Goal: Task Accomplishment & Management: Complete application form

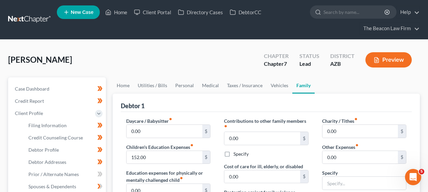
click at [23, 13] on nav "Home New Case Client Portal Directory Cases DebtorCC The Beacon Law Firm [EMAIL…" at bounding box center [214, 19] width 428 height 39
click at [23, 15] on link at bounding box center [29, 20] width 43 height 12
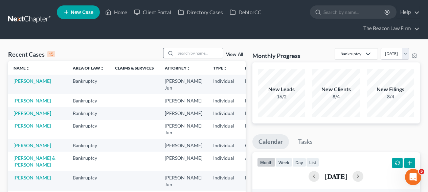
click at [191, 56] on input "search" at bounding box center [199, 53] width 47 height 10
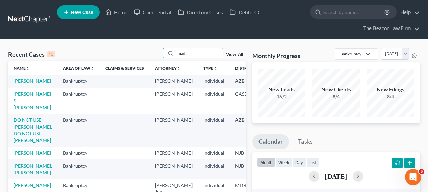
type input "mad"
click at [28, 84] on link "Mosley, Madeline" at bounding box center [33, 81] width 38 height 6
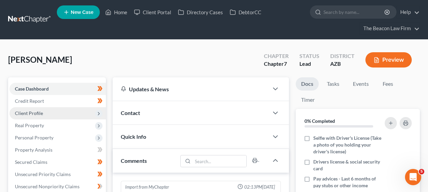
click at [64, 109] on span "Client Profile" at bounding box center [57, 113] width 96 height 12
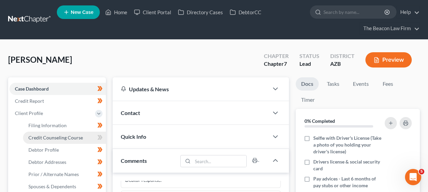
click at [62, 134] on span "Credit Counseling Course" at bounding box center [55, 137] width 54 height 6
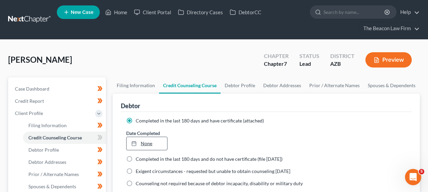
click at [139, 143] on div at bounding box center [135, 143] width 9 height 6
type input "8/15/2025"
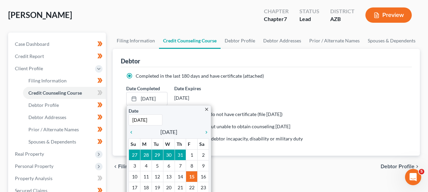
scroll to position [61, 0]
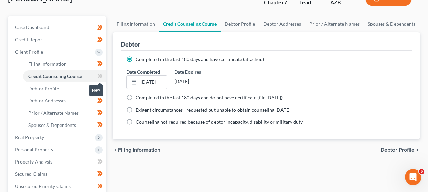
click at [101, 79] on icon at bounding box center [99, 76] width 5 height 8
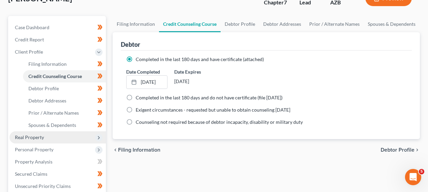
click at [69, 140] on span "Real Property" at bounding box center [57, 137] width 96 height 12
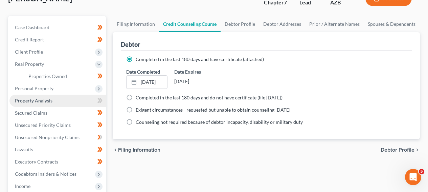
click at [69, 104] on link "Property Analysis" at bounding box center [57, 100] width 96 height 12
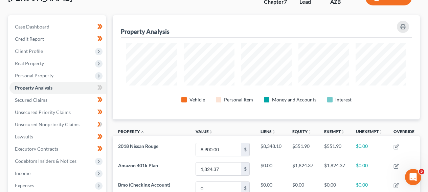
scroll to position [42, 0]
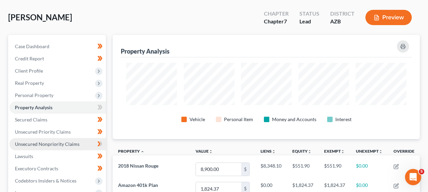
click at [64, 141] on span "Unsecured Nonpriority Claims" at bounding box center [47, 144] width 65 height 6
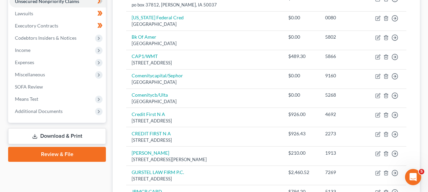
scroll to position [133, 0]
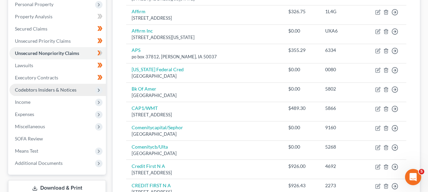
click at [25, 87] on span "Codebtors Insiders & Notices" at bounding box center [46, 90] width 62 height 6
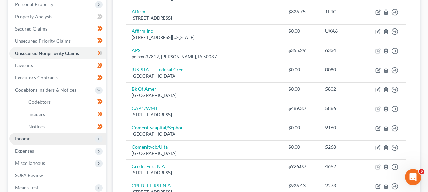
click at [43, 143] on span "Income" at bounding box center [57, 138] width 96 height 12
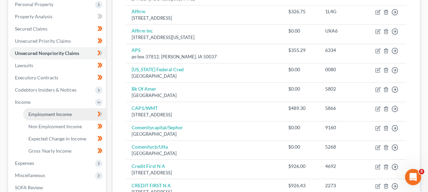
click at [62, 115] on span "Employment Income" at bounding box center [49, 114] width 43 height 6
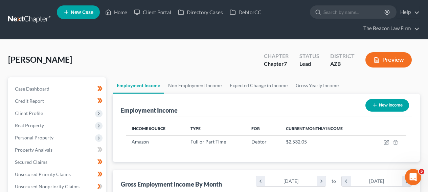
scroll to position [185, 0]
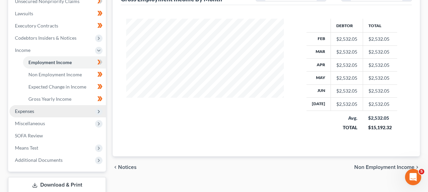
click at [71, 110] on span "Expenses" at bounding box center [57, 111] width 96 height 12
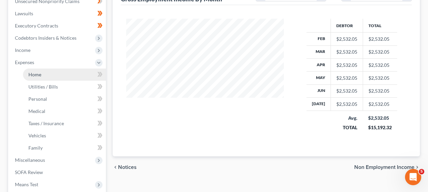
click at [63, 74] on link "Home" at bounding box center [64, 74] width 83 height 12
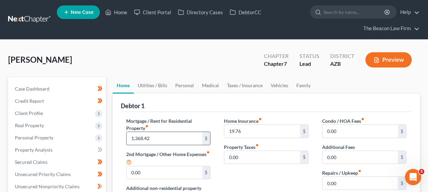
click at [164, 137] on input "1,368.42" at bounding box center [164, 138] width 75 height 13
type input "690"
click at [157, 83] on link "Utilities / Bills" at bounding box center [153, 85] width 38 height 16
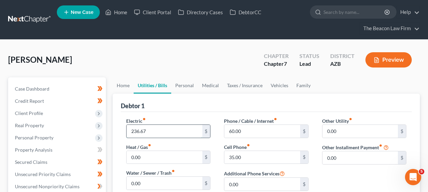
click at [155, 125] on input "236.67" at bounding box center [164, 131] width 75 height 13
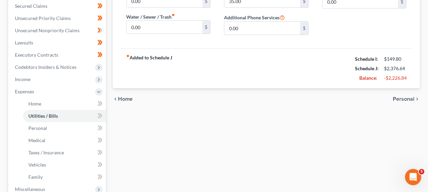
scroll to position [185, 0]
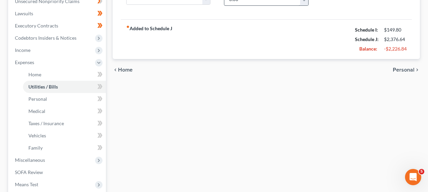
type input "100"
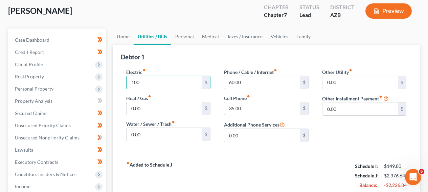
scroll to position [49, 0]
click at [192, 38] on link "Personal" at bounding box center [184, 36] width 27 height 16
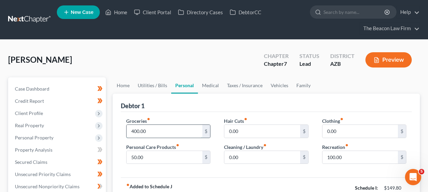
click at [167, 128] on input "400.00" at bounding box center [164, 131] width 75 height 13
click at [209, 87] on link "Medical" at bounding box center [210, 85] width 25 height 16
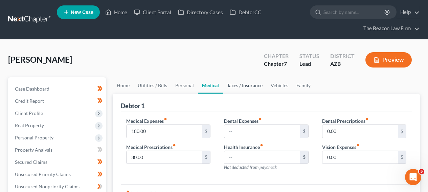
click at [234, 87] on link "Taxes / Insurance" at bounding box center [245, 85] width 44 height 16
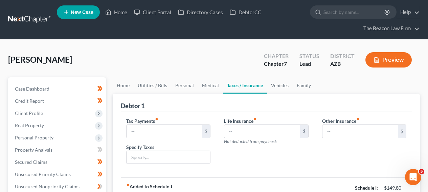
click at [262, 87] on link "Taxes / Insurance" at bounding box center [245, 85] width 44 height 16
click at [269, 88] on link "Vehicles" at bounding box center [280, 85] width 26 height 16
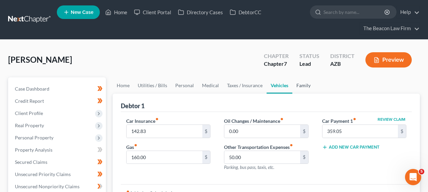
click at [295, 87] on link "Family" at bounding box center [303, 85] width 22 height 16
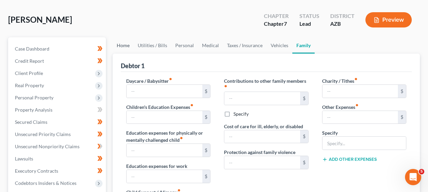
click at [130, 50] on link "Home" at bounding box center [123, 45] width 21 height 16
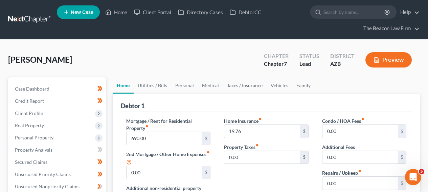
scroll to position [185, 0]
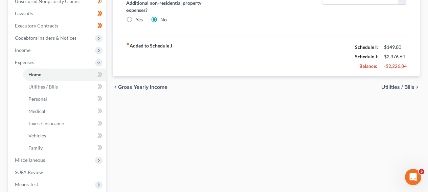
drag, startPoint x: 430, startPoint y: 83, endPoint x: 427, endPoint y: 90, distance: 7.9
click at [427, 90] on div "Mosley, Madeline Upgraded Chapter Chapter 7 Status Lead District AZB Preview Pe…" at bounding box center [214, 58] width 428 height 406
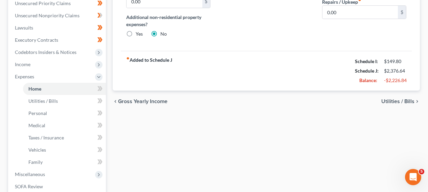
scroll to position [171, 0]
click at [71, 103] on link "Utilities / Bills" at bounding box center [64, 100] width 83 height 12
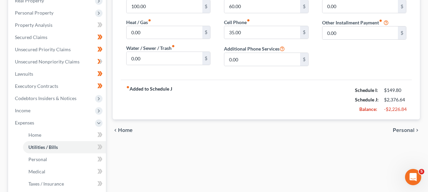
scroll to position [148, 0]
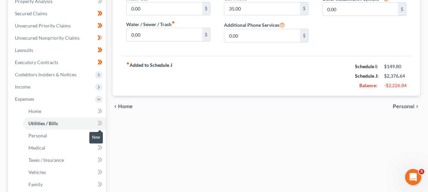
click at [99, 121] on icon at bounding box center [98, 123] width 3 height 5
click at [99, 151] on icon at bounding box center [99, 147] width 5 height 8
click at [98, 161] on icon at bounding box center [98, 159] width 3 height 5
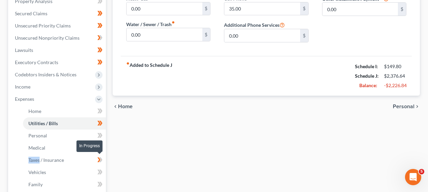
click at [98, 161] on icon at bounding box center [98, 159] width 3 height 5
click at [97, 173] on span at bounding box center [100, 173] width 12 height 10
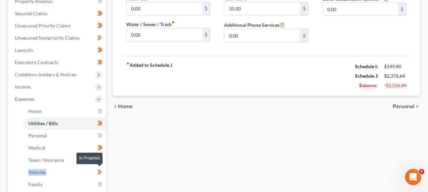
click at [97, 173] on span at bounding box center [100, 173] width 12 height 10
click at [98, 184] on icon at bounding box center [99, 184] width 5 height 8
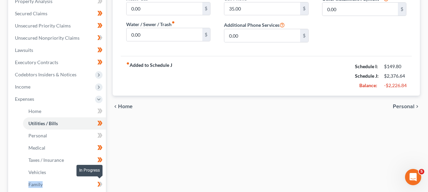
click at [99, 184] on icon at bounding box center [99, 184] width 5 height 8
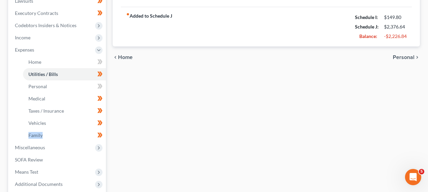
scroll to position [199, 0]
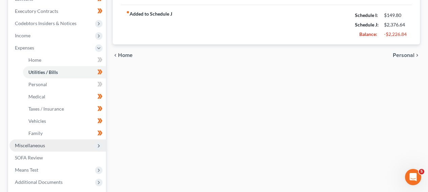
click at [70, 145] on span "Miscellaneous" at bounding box center [57, 145] width 96 height 12
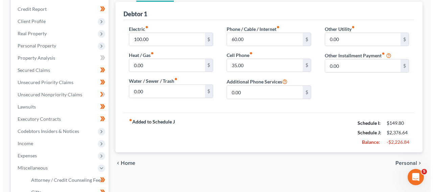
scroll to position [0, 0]
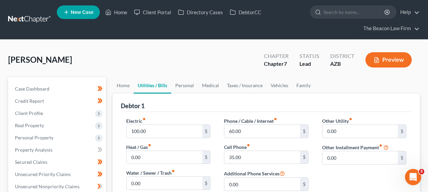
click at [35, 13] on nav "Home New Case Client Portal Directory Cases DebtorCC The Beacon Law Firm prenn@…" at bounding box center [214, 19] width 428 height 39
click at [34, 15] on link at bounding box center [29, 20] width 43 height 12
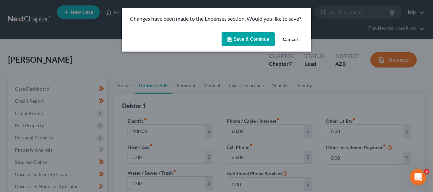
click at [241, 47] on div "Save & Continue Cancel" at bounding box center [217, 40] width 190 height 22
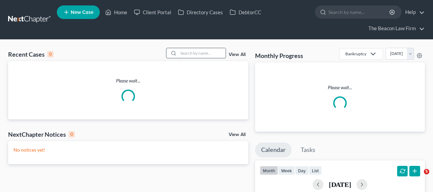
click at [202, 51] on input "search" at bounding box center [201, 53] width 47 height 10
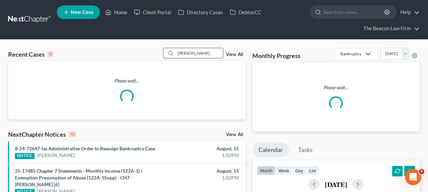
type input "ruttenbur"
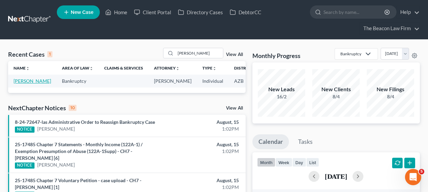
click at [35, 81] on link "Ruttenbur, Phillip" at bounding box center [33, 81] width 38 height 6
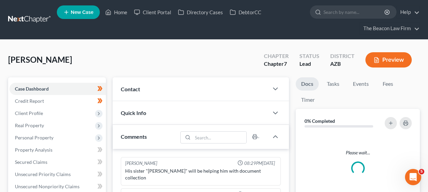
scroll to position [243, 0]
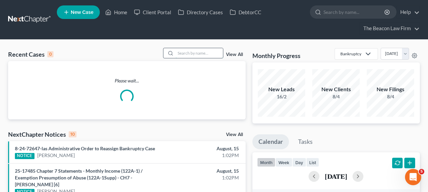
click at [209, 52] on input "search" at bounding box center [199, 53] width 47 height 10
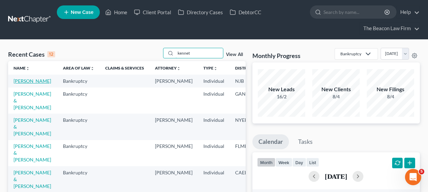
type input "kennet"
click at [28, 81] on link "Calderon, Kennet" at bounding box center [33, 81] width 38 height 6
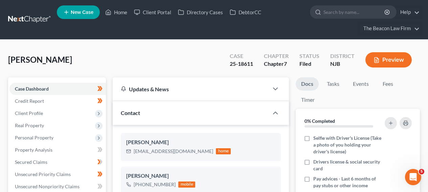
scroll to position [212, 0]
click at [235, 65] on div "25-18611" at bounding box center [241, 64] width 23 height 8
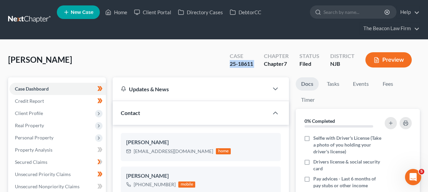
click at [235, 65] on div "25-18611" at bounding box center [241, 64] width 23 height 8
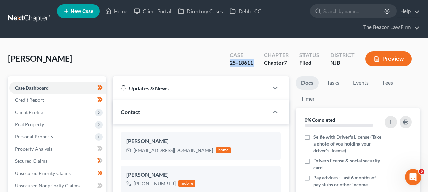
scroll to position [1, 0]
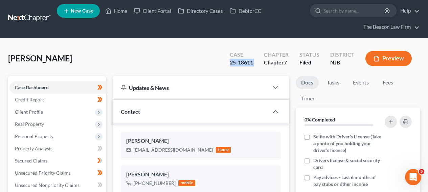
click at [42, 20] on link at bounding box center [29, 18] width 43 height 12
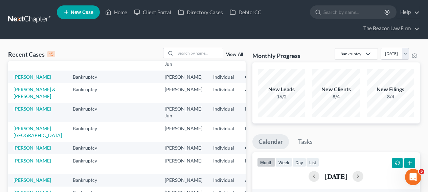
scroll to position [173, 0]
click at [21, 177] on link "[PERSON_NAME]" at bounding box center [33, 180] width 38 height 6
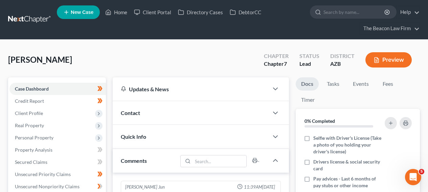
scroll to position [212, 0]
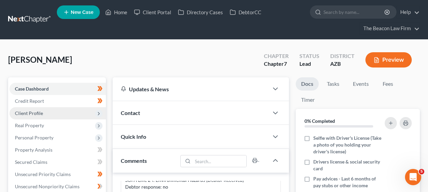
click at [73, 112] on span "Client Profile" at bounding box center [57, 113] width 96 height 12
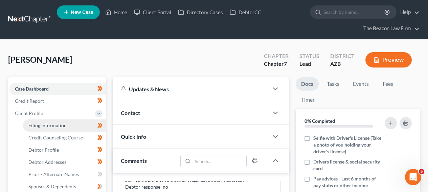
click at [71, 126] on link "Filing Information" at bounding box center [64, 125] width 83 height 12
select select "1"
select select "0"
select select "9"
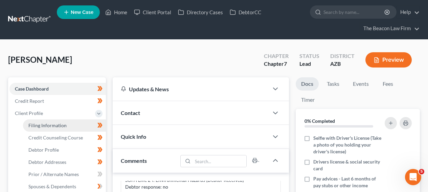
select select "3"
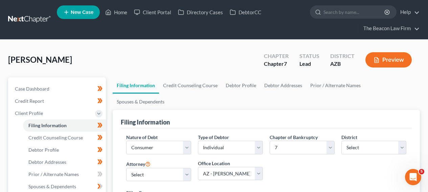
click at [60, 60] on span "[PERSON_NAME]" at bounding box center [40, 59] width 64 height 10
copy span "Novilla"
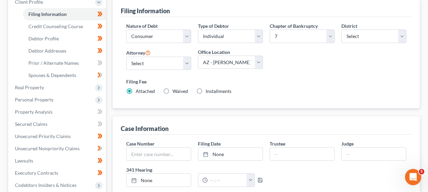
scroll to position [84, 0]
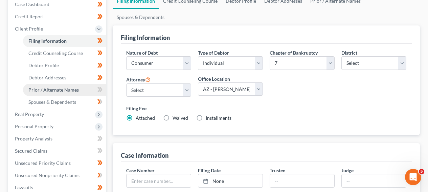
click at [67, 86] on link "Prior / Alternate Names" at bounding box center [64, 90] width 83 height 12
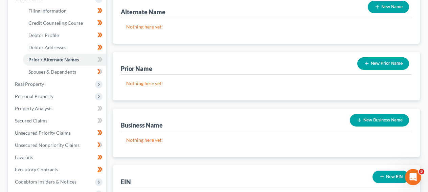
scroll to position [115, 0]
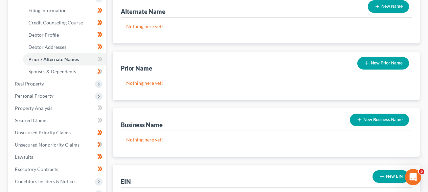
click at [371, 74] on div "Nothing here yet!" at bounding box center [266, 87] width 291 height 26
click at [371, 57] on button "New Prior Name" at bounding box center [383, 63] width 52 height 13
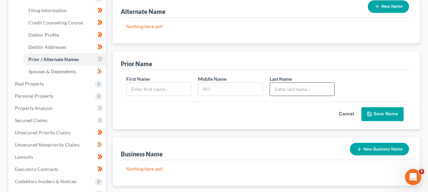
click at [280, 83] on input "text" at bounding box center [302, 89] width 64 height 13
paste input "Aguilera"
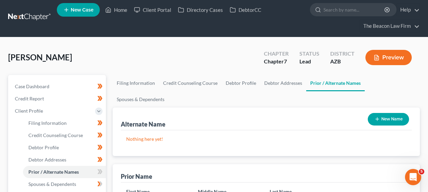
scroll to position [0, 0]
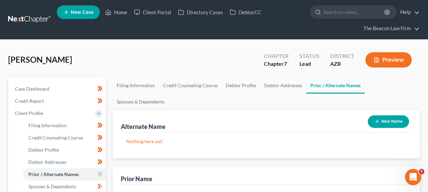
type input "Aguilera"
click at [52, 60] on span "[PERSON_NAME]" at bounding box center [40, 59] width 64 height 10
copy span "Novilla"
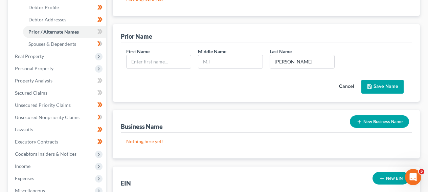
scroll to position [135, 0]
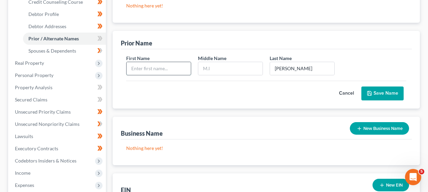
paste input "Novilla"
type input "Novilla"
click at [384, 86] on button "Save Name" at bounding box center [383, 93] width 42 height 14
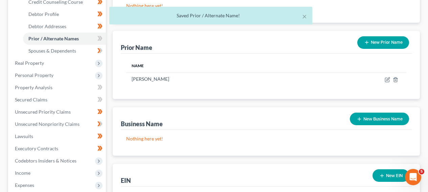
click at [391, 36] on button "New Prior Name" at bounding box center [383, 42] width 52 height 13
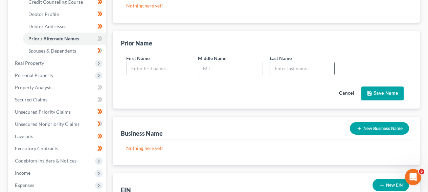
click at [289, 62] on input "text" at bounding box center [302, 68] width 64 height 13
paste input "Baca"
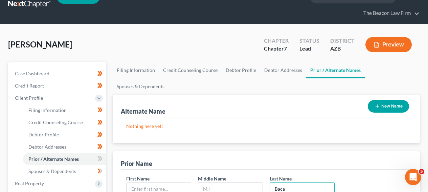
scroll to position [0, 0]
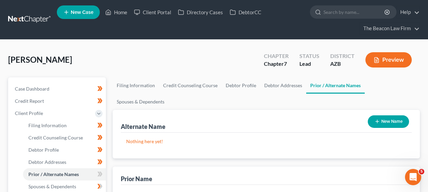
type input "Baca"
click at [44, 62] on span "Darnell, Novilla" at bounding box center [40, 59] width 64 height 10
click at [47, 61] on span "Darnell, Novilla" at bounding box center [40, 59] width 64 height 10
copy span "Novilla"
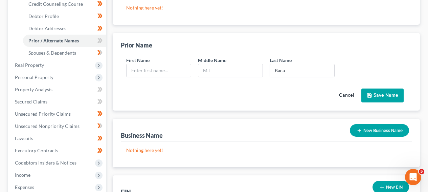
scroll to position [132, 0]
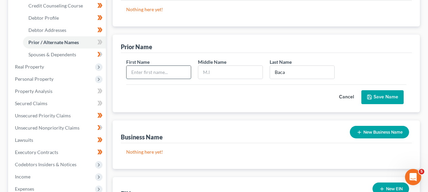
paste input "Novilla"
type input "Novilla"
click at [384, 90] on button "Save Name" at bounding box center [383, 97] width 42 height 14
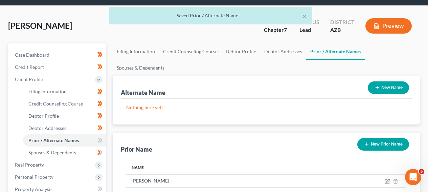
scroll to position [29, 0]
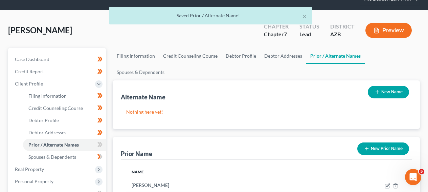
click at [387, 86] on button "New Name" at bounding box center [388, 92] width 41 height 13
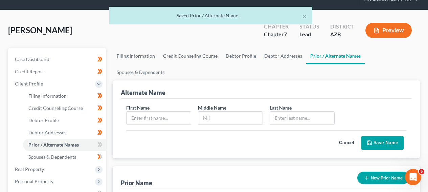
click at [27, 31] on span "Darnell, Novilla" at bounding box center [40, 30] width 64 height 10
click at [28, 31] on span "Darnell, Novilla" at bounding box center [40, 30] width 64 height 10
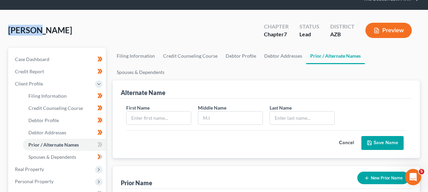
copy span "Darnell"
click at [291, 104] on label "Last Name *" at bounding box center [281, 107] width 22 height 7
click at [290, 111] on input "text" at bounding box center [302, 117] width 64 height 13
paste input "Darnell"
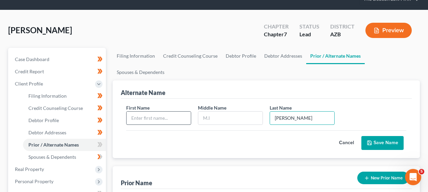
type input "Darnell"
click at [145, 111] on input "text" at bounding box center [159, 117] width 64 height 13
type input "Nova"
click at [379, 136] on button "Save Name" at bounding box center [383, 143] width 42 height 14
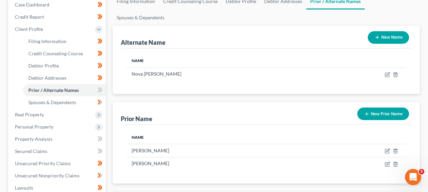
scroll to position [79, 0]
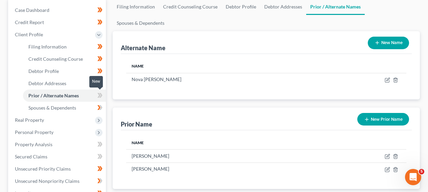
click at [103, 92] on icon at bounding box center [99, 95] width 5 height 8
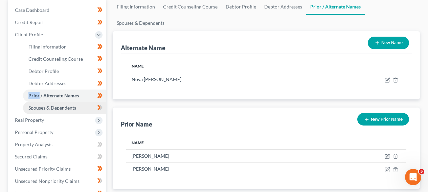
click at [82, 109] on link "Spouses & Dependents" at bounding box center [64, 108] width 83 height 12
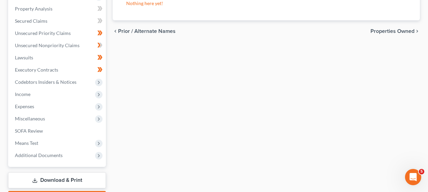
scroll to position [214, 0]
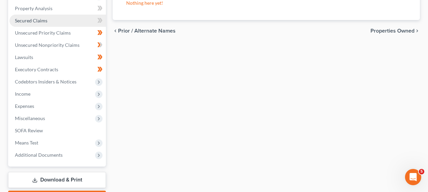
click at [70, 21] on link "Secured Claims" at bounding box center [57, 21] width 96 height 12
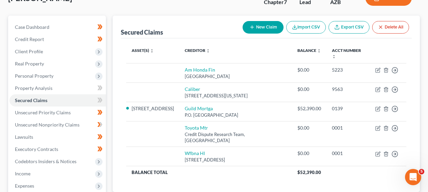
scroll to position [63, 0]
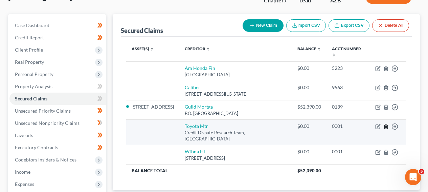
click at [386, 124] on icon "button" at bounding box center [386, 126] width 5 height 5
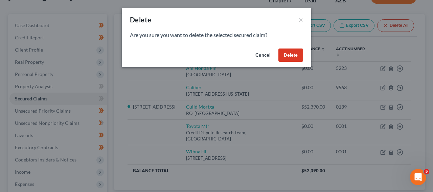
click at [286, 54] on button "Delete" at bounding box center [291, 55] width 25 height 14
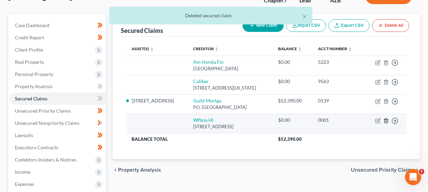
click at [385, 121] on icon "button" at bounding box center [386, 120] width 5 height 5
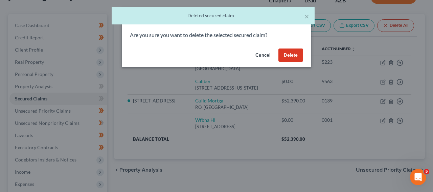
click at [298, 60] on button "Delete" at bounding box center [291, 55] width 25 height 14
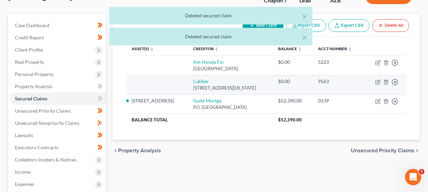
click at [389, 84] on td "Move to E Move to F Move to G Move to Notice Only" at bounding box center [385, 84] width 42 height 19
click at [389, 83] on icon "button" at bounding box center [386, 81] width 5 height 5
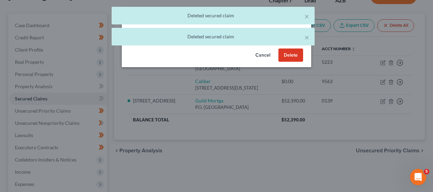
click at [298, 56] on button "Delete" at bounding box center [291, 55] width 25 height 14
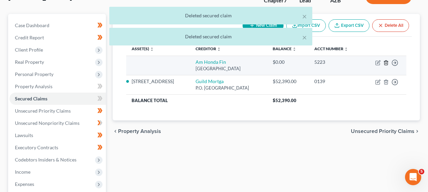
click at [389, 65] on icon "button" at bounding box center [386, 62] width 5 height 5
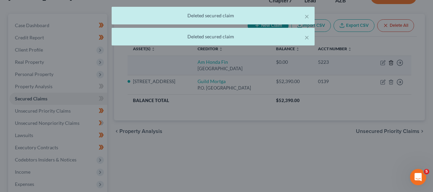
click at [387, 64] on div "Delete × Are you sure you want to delete the selected secured claim? Cancel Del…" at bounding box center [216, 96] width 433 height 192
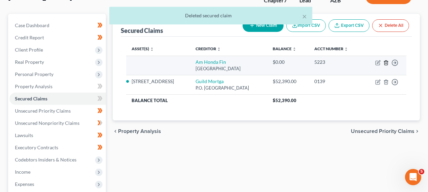
click at [385, 64] on icon "button" at bounding box center [386, 62] width 5 height 5
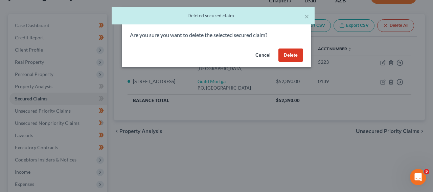
click at [292, 57] on button "Delete" at bounding box center [291, 55] width 25 height 14
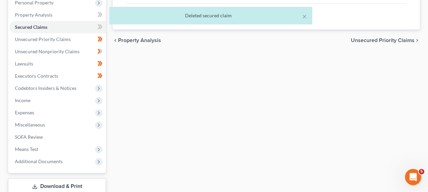
scroll to position [141, 0]
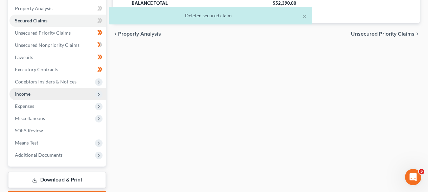
click at [75, 96] on span "Income" at bounding box center [57, 94] width 96 height 12
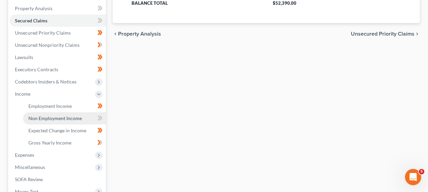
click at [74, 120] on span "Non Employment Income" at bounding box center [54, 118] width 53 height 6
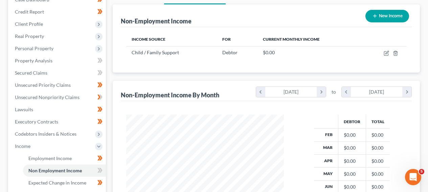
scroll to position [89, 0]
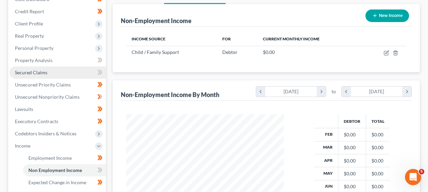
click at [97, 77] on li "Secured Claims" at bounding box center [57, 72] width 96 height 12
drag, startPoint x: 96, startPoint y: 74, endPoint x: 93, endPoint y: 70, distance: 5.3
click at [95, 72] on span at bounding box center [100, 73] width 12 height 10
click at [87, 68] on link "Secured Claims" at bounding box center [57, 72] width 96 height 12
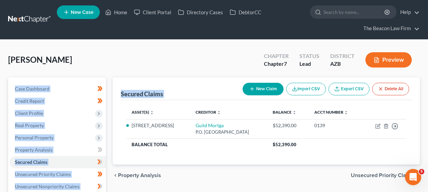
drag, startPoint x: 425, startPoint y: 59, endPoint x: 424, endPoint y: 93, distance: 34.2
click at [104, 161] on span at bounding box center [100, 162] width 12 height 10
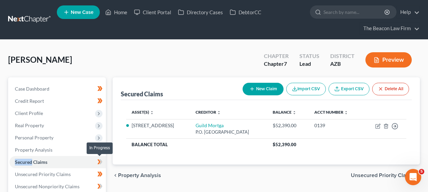
click at [104, 161] on span at bounding box center [100, 162] width 12 height 10
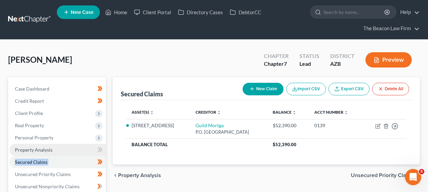
click at [83, 147] on link "Property Analysis" at bounding box center [57, 150] width 96 height 12
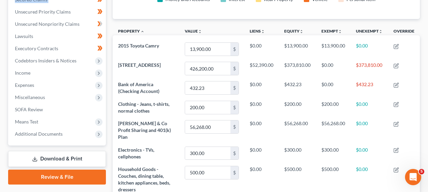
scroll to position [87, 0]
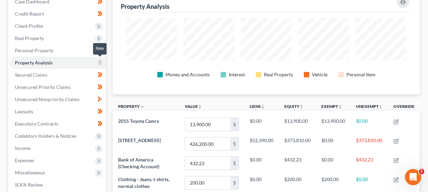
click at [96, 63] on span at bounding box center [100, 63] width 12 height 10
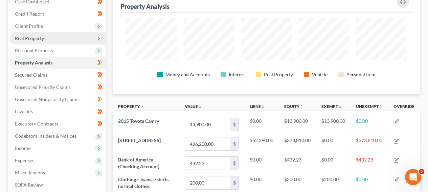
click at [86, 34] on span "Real Property" at bounding box center [57, 38] width 96 height 12
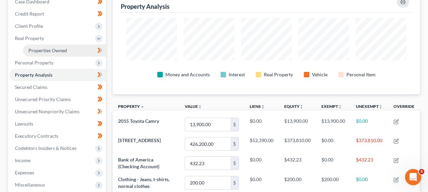
click at [81, 50] on link "Properties Owned" at bounding box center [64, 50] width 83 height 12
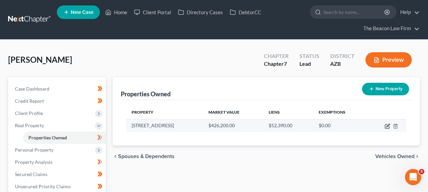
click at [388, 128] on icon "button" at bounding box center [387, 125] width 5 height 5
select select "3"
select select "0"
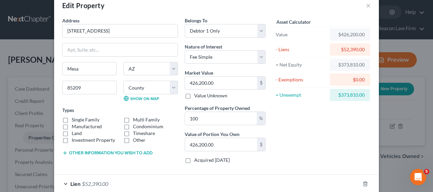
scroll to position [52, 0]
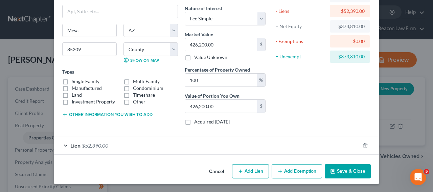
click at [349, 54] on div "$373,810.00" at bounding box center [349, 56] width 29 height 7
copy div "373,810.00"
click at [283, 169] on button "Add Exemption" at bounding box center [297, 171] width 50 height 14
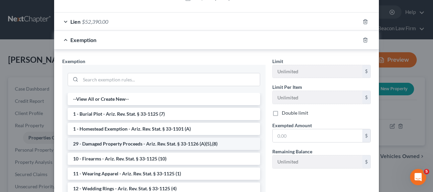
scroll to position [177, 0]
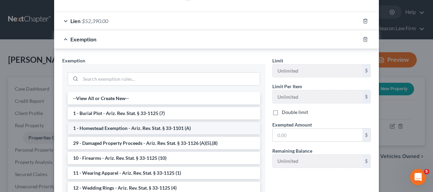
click at [140, 131] on li "1 - Homestead Exemption - Ariz. Rev. Stat. § 33-1101 (A)" at bounding box center [164, 128] width 193 height 12
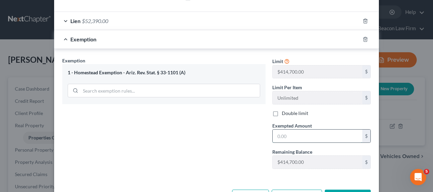
click at [333, 140] on input "text" at bounding box center [318, 135] width 90 height 13
paste input "373,810.00"
type input "373,810.00"
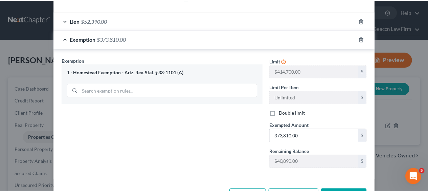
scroll to position [202, 0]
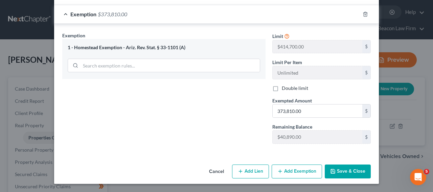
click at [369, 172] on div "Cancel Add Lien Add Lease Add Exemption Save & Close" at bounding box center [216, 172] width 325 height 22
click at [362, 172] on button "Save & Close" at bounding box center [348, 171] width 46 height 14
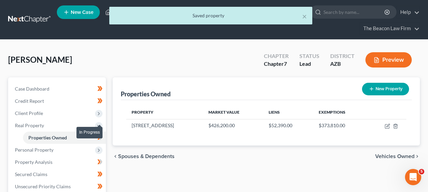
click at [101, 136] on div "In Progress" at bounding box center [90, 132] width 26 height 11
click at [100, 137] on div "In Progress" at bounding box center [90, 132] width 26 height 11
click at [99, 137] on div "In Progress" at bounding box center [90, 132] width 26 height 11
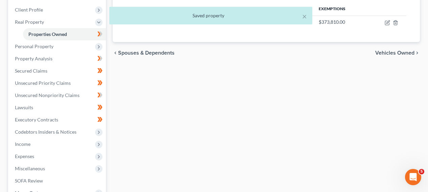
scroll to position [114, 0]
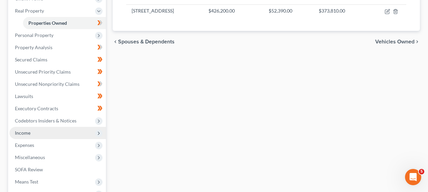
click at [34, 128] on span "Income" at bounding box center [57, 133] width 96 height 12
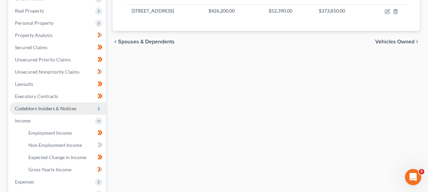
click at [52, 107] on span "Codebtors Insiders & Notices" at bounding box center [46, 108] width 62 height 6
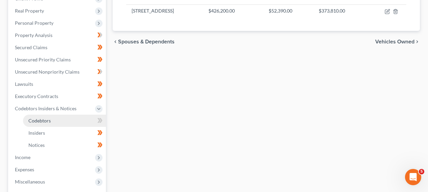
click at [91, 118] on link "Codebtors" at bounding box center [64, 120] width 83 height 12
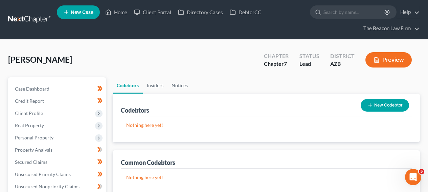
scroll to position [185, 0]
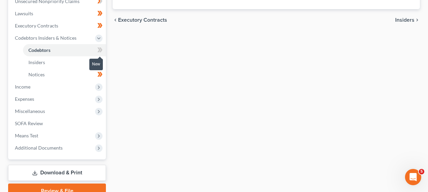
click at [104, 46] on span at bounding box center [100, 51] width 12 height 10
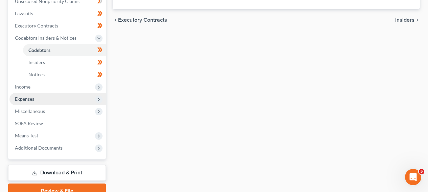
click at [80, 100] on span "Expenses" at bounding box center [57, 99] width 96 height 12
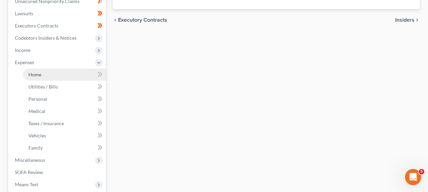
click at [79, 78] on link "Home" at bounding box center [64, 74] width 83 height 12
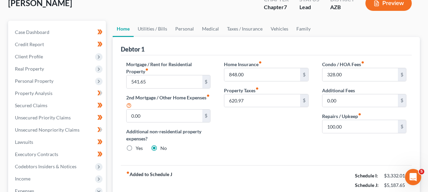
scroll to position [36, 0]
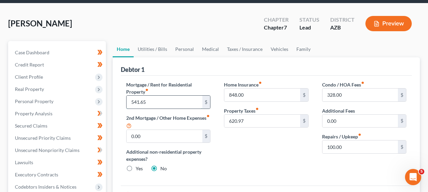
click at [166, 98] on input "541.65" at bounding box center [164, 101] width 75 height 13
click at [245, 89] on input "848.00" at bounding box center [261, 94] width 75 height 13
click at [260, 116] on input "620.97" at bounding box center [261, 120] width 75 height 13
click at [342, 96] on input "328.00" at bounding box center [360, 94] width 75 height 13
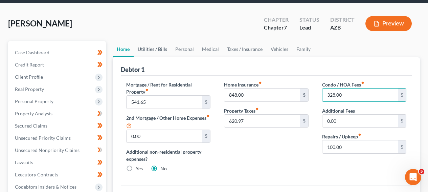
click at [157, 47] on link "Utilities / Bills" at bounding box center [153, 49] width 38 height 16
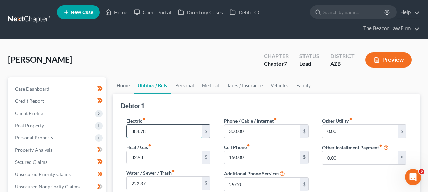
click at [153, 135] on input "384.78" at bounding box center [164, 131] width 75 height 13
click at [148, 160] on input "32.93" at bounding box center [164, 157] width 75 height 13
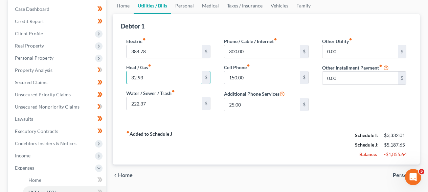
scroll to position [80, 0]
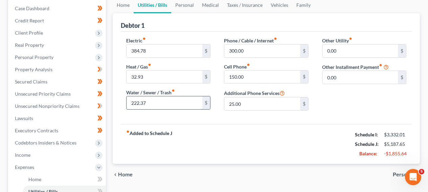
click at [167, 102] on input "222.37" at bounding box center [164, 102] width 75 height 13
click at [249, 51] on input "300.00" at bounding box center [261, 50] width 75 height 13
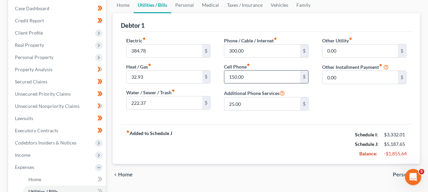
click at [267, 77] on input "150.00" at bounding box center [261, 76] width 75 height 13
click at [204, 5] on link "Medical" at bounding box center [210, 5] width 25 height 16
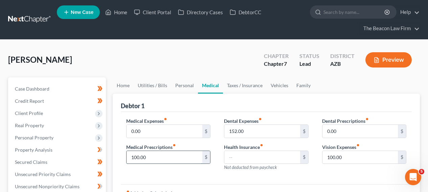
click at [173, 155] on input "100.00" at bounding box center [164, 157] width 75 height 13
click at [277, 129] on input "152.00" at bounding box center [261, 131] width 75 height 13
click at [246, 86] on link "Taxes / Insurance" at bounding box center [245, 85] width 44 height 16
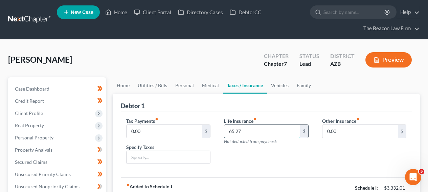
click at [244, 126] on input "65.27" at bounding box center [261, 131] width 75 height 13
click at [205, 88] on link "Medical" at bounding box center [210, 85] width 25 height 16
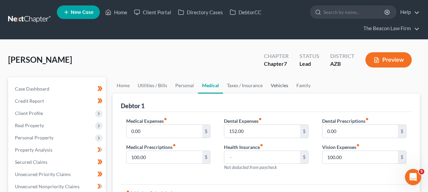
click at [268, 89] on link "Vehicles" at bounding box center [280, 85] width 26 height 16
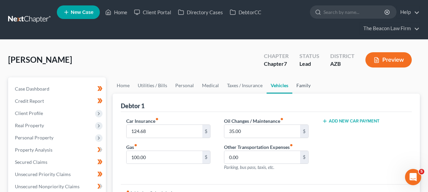
click at [296, 84] on link "Family" at bounding box center [303, 85] width 22 height 16
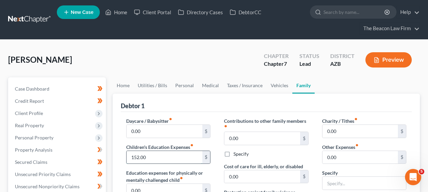
click at [161, 152] on input "152.00" at bounding box center [164, 157] width 75 height 13
click at [270, 83] on link "Vehicles" at bounding box center [280, 85] width 26 height 16
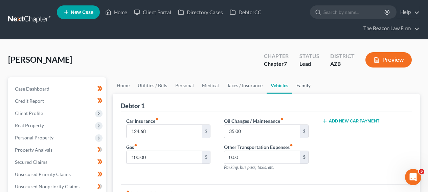
click at [293, 83] on link "Family" at bounding box center [303, 85] width 22 height 16
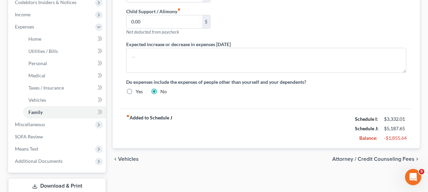
scroll to position [265, 0]
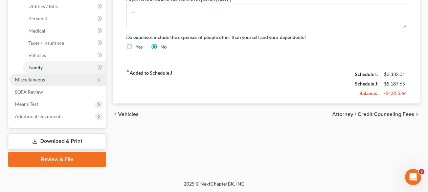
click at [54, 82] on span "Miscellaneous" at bounding box center [57, 79] width 96 height 12
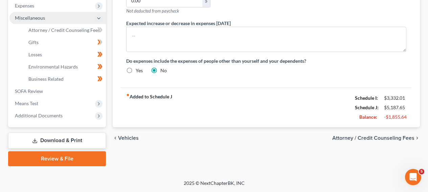
scroll to position [241, 0]
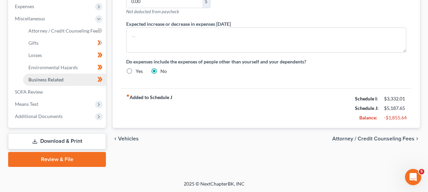
click at [70, 82] on link "Business Related" at bounding box center [64, 79] width 83 height 12
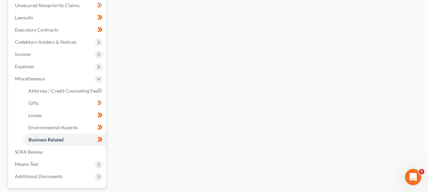
scroll to position [149, 0]
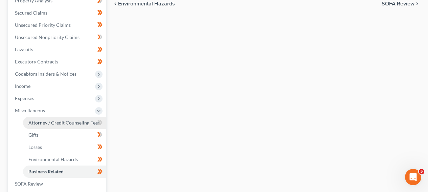
click at [82, 121] on span "Attorney / Credit Counseling Fees" at bounding box center [63, 122] width 71 height 6
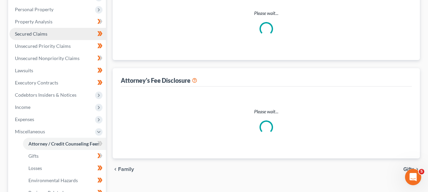
select select "3"
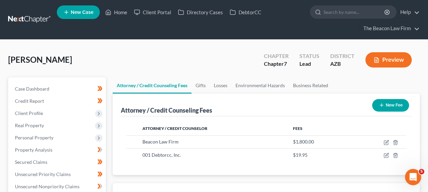
scroll to position [185, 0]
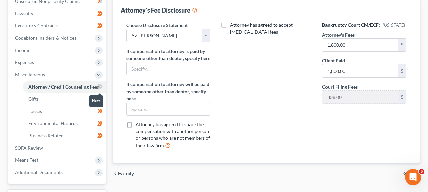
click at [103, 89] on span at bounding box center [100, 87] width 12 height 10
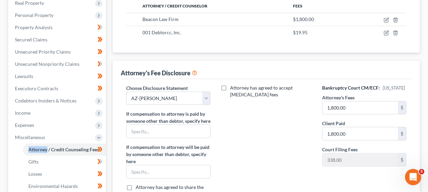
scroll to position [97, 0]
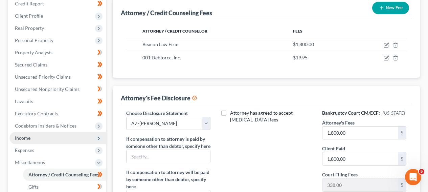
click at [79, 139] on span "Income" at bounding box center [57, 138] width 96 height 12
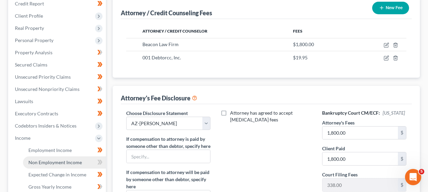
click at [77, 161] on span "Non Employment Income" at bounding box center [54, 162] width 53 height 6
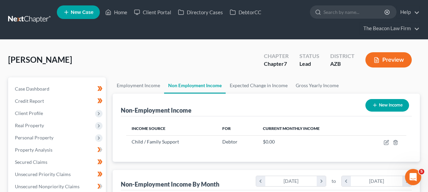
click at [39, 19] on link at bounding box center [29, 20] width 43 height 12
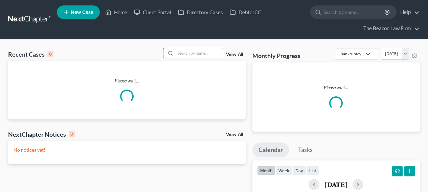
click at [194, 57] on input "search" at bounding box center [199, 53] width 47 height 10
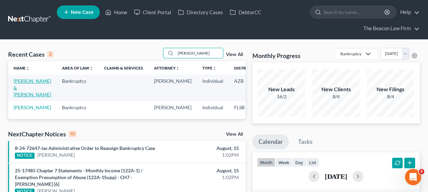
type input "baran"
click at [17, 90] on link "[PERSON_NAME] & [PERSON_NAME]" at bounding box center [33, 87] width 38 height 19
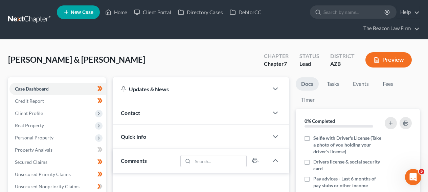
click at [38, 21] on link at bounding box center [29, 20] width 43 height 12
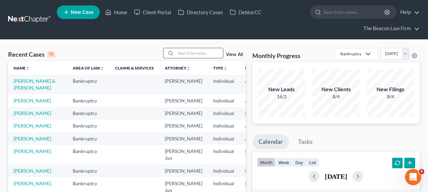
click at [190, 51] on input "search" at bounding box center [199, 53] width 47 height 10
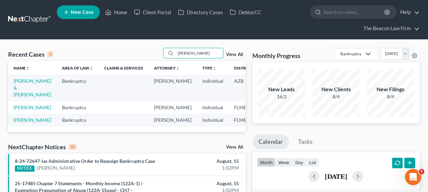
type input "[PERSON_NAME]"
click at [17, 84] on td "[PERSON_NAME] & [PERSON_NAME]" at bounding box center [32, 87] width 48 height 26
click at [21, 88] on link "[PERSON_NAME] & [PERSON_NAME]" at bounding box center [33, 87] width 38 height 19
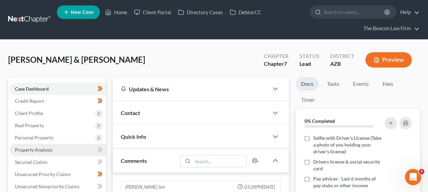
scroll to position [212, 0]
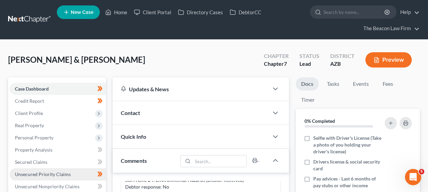
click at [75, 174] on link "Unsecured Priority Claims" at bounding box center [57, 174] width 96 height 12
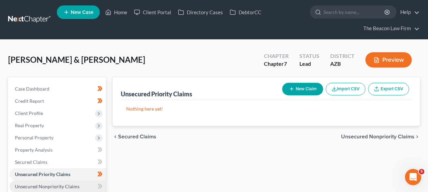
click at [76, 182] on link "Unsecured Nonpriority Claims" at bounding box center [57, 186] width 96 height 12
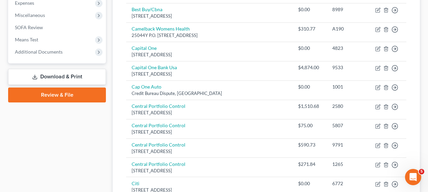
scroll to position [243, 0]
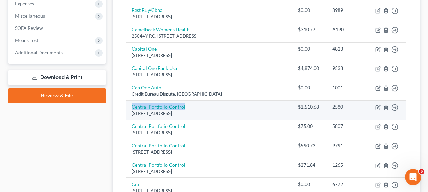
drag, startPoint x: 198, startPoint y: 94, endPoint x: 133, endPoint y: 95, distance: 65.3
click at [133, 100] on td "Central Portfolio Control 10249 Yellow Circle Drive Suite 200, Minnetonka, MN 5…" at bounding box center [209, 109] width 166 height 19
copy link "Central Portfolio Control"
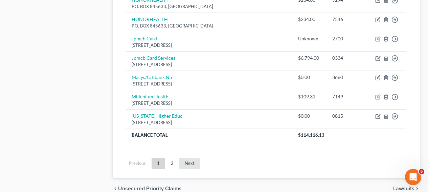
click at [198, 158] on link "Next" at bounding box center [189, 163] width 21 height 11
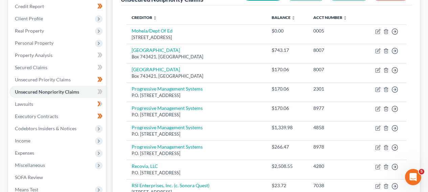
scroll to position [93, 0]
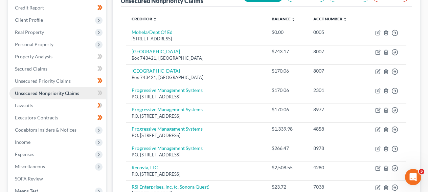
click at [101, 88] on link "Unsecured Nonpriority Claims" at bounding box center [57, 93] width 96 height 12
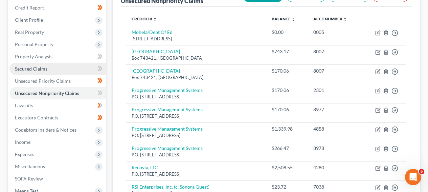
click at [87, 70] on link "Secured Claims" at bounding box center [57, 69] width 96 height 12
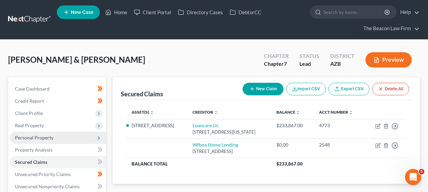
click at [74, 131] on span "Personal Property" at bounding box center [57, 137] width 96 height 12
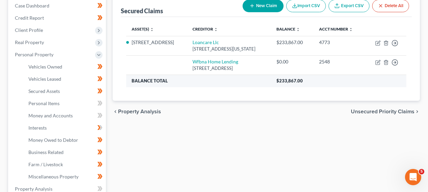
scroll to position [84, 0]
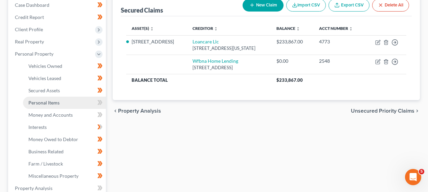
click at [75, 99] on link "Personal Items" at bounding box center [64, 102] width 83 height 12
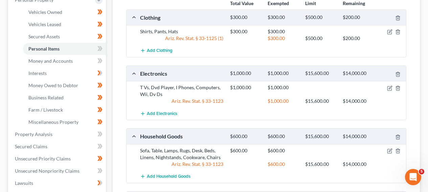
scroll to position [109, 0]
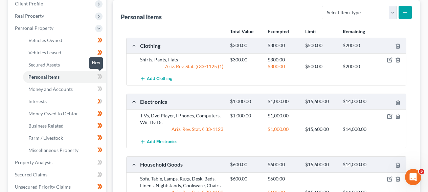
click at [98, 76] on icon at bounding box center [99, 76] width 5 height 8
click at [99, 74] on icon at bounding box center [98, 76] width 3 height 5
click at [82, 83] on link "Money and Accounts" at bounding box center [64, 89] width 83 height 12
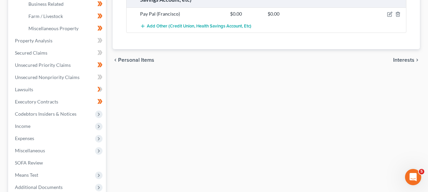
scroll to position [232, 0]
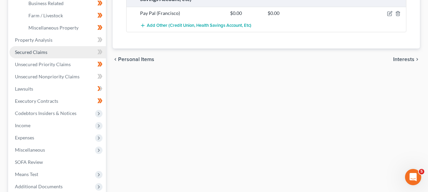
click at [31, 46] on link "Secured Claims" at bounding box center [57, 52] width 96 height 12
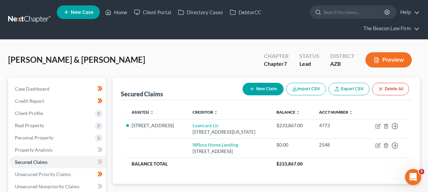
scroll to position [180, 0]
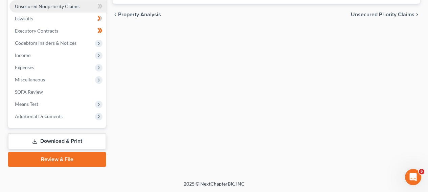
click at [60, 6] on span "Unsecured Nonpriority Claims" at bounding box center [47, 6] width 65 height 6
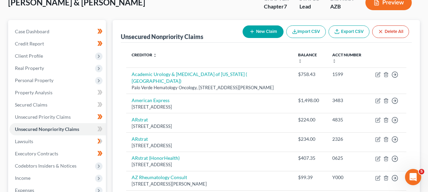
scroll to position [33, 0]
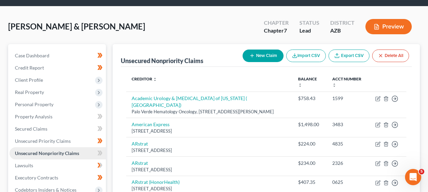
click at [96, 147] on link "Unsecured Nonpriority Claims" at bounding box center [57, 153] width 96 height 12
click at [98, 150] on icon at bounding box center [98, 152] width 3 height 5
click at [91, 162] on link "Lawsuits" at bounding box center [57, 165] width 96 height 12
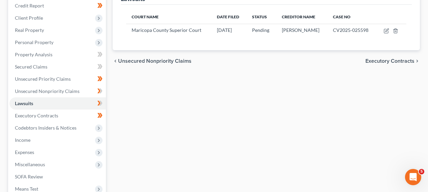
scroll to position [107, 0]
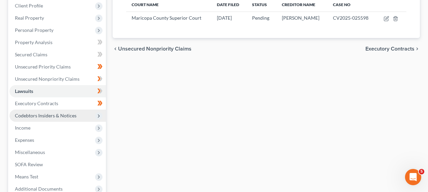
click at [77, 116] on span "Codebtors Insiders & Notices" at bounding box center [57, 115] width 96 height 12
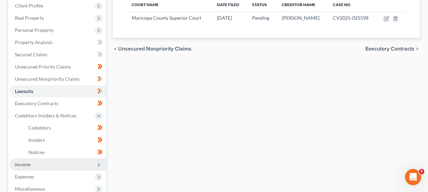
click at [68, 159] on span "Income" at bounding box center [57, 164] width 96 height 12
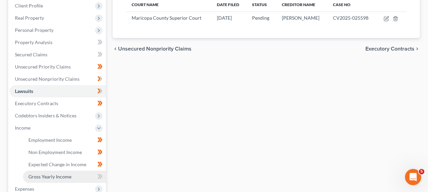
click at [66, 173] on span "Gross Yearly Income" at bounding box center [49, 176] width 43 height 6
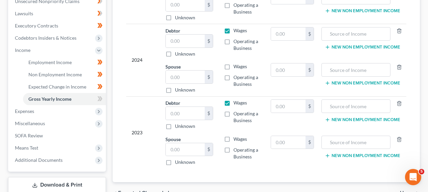
scroll to position [228, 0]
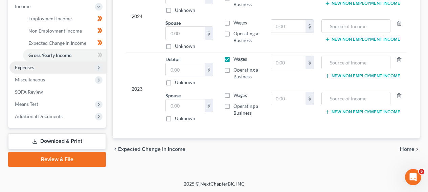
click at [28, 69] on span "Expenses" at bounding box center [24, 67] width 19 height 6
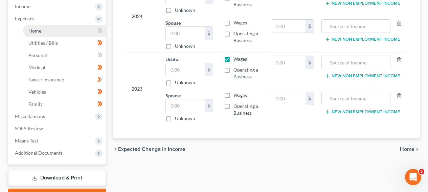
click at [56, 30] on link "Home" at bounding box center [64, 31] width 83 height 12
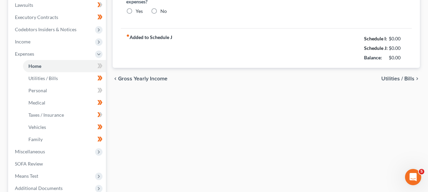
type input "1,613.02"
type input "0.00"
radio input "true"
type input "150.23"
type input "153.65"
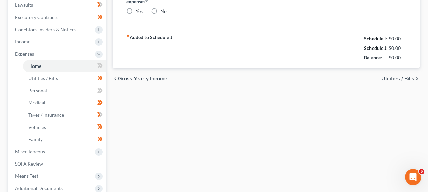
type input "0.00"
type input "200.00"
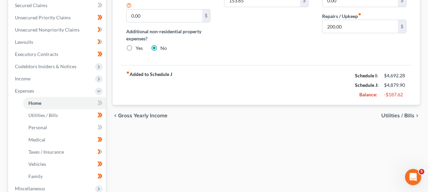
scroll to position [159, 0]
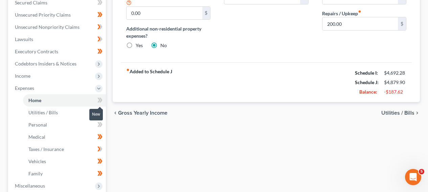
click at [96, 99] on span at bounding box center [100, 101] width 12 height 10
click at [97, 123] on icon at bounding box center [99, 124] width 5 height 8
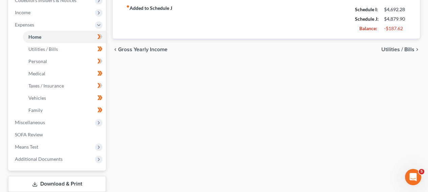
scroll to position [240, 0]
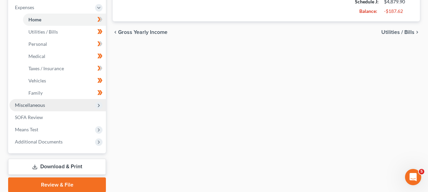
click at [51, 106] on span "Miscellaneous" at bounding box center [57, 105] width 96 height 12
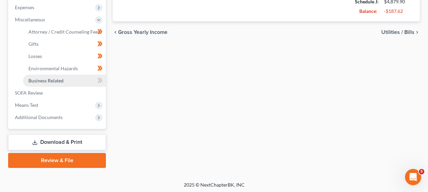
click at [68, 81] on link "Business Related" at bounding box center [64, 80] width 83 height 12
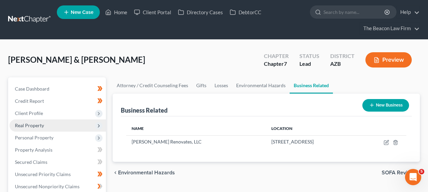
click at [70, 127] on span "Real Property" at bounding box center [57, 125] width 96 height 12
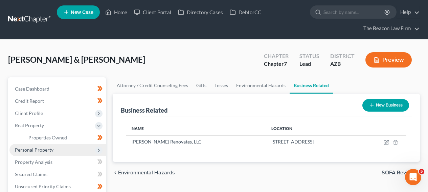
click at [68, 148] on span "Personal Property" at bounding box center [57, 150] width 96 height 12
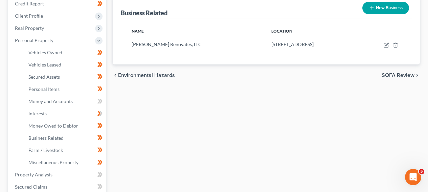
scroll to position [110, 0]
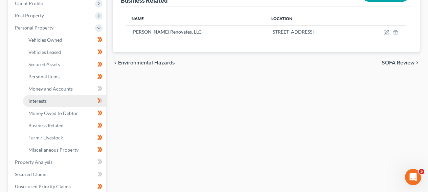
click at [81, 100] on link "Interests" at bounding box center [64, 101] width 83 height 12
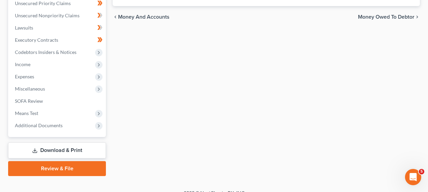
scroll to position [294, 0]
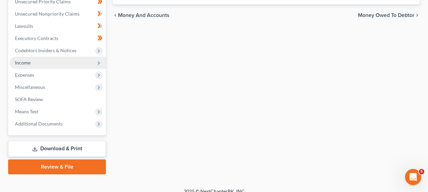
click at [31, 67] on span "Income" at bounding box center [57, 63] width 96 height 12
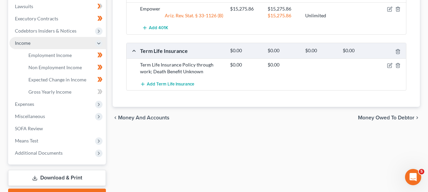
scroll to position [172, 0]
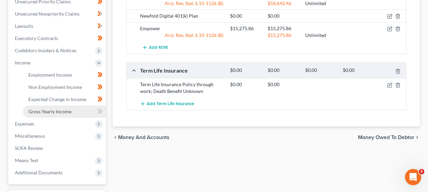
click at [53, 114] on link "Gross Yearly Income" at bounding box center [64, 111] width 83 height 12
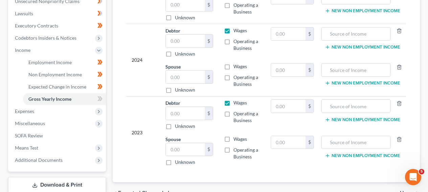
scroll to position [132, 0]
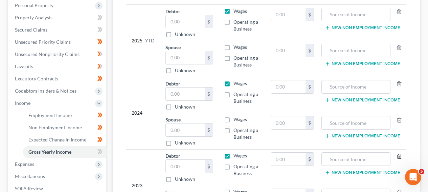
click at [399, 157] on icon "button" at bounding box center [399, 155] width 5 height 5
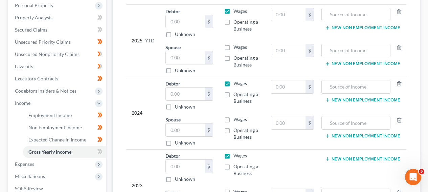
click at [398, 114] on td "New Non Employment Income" at bounding box center [363, 131] width 87 height 36
click at [399, 118] on icon "button" at bounding box center [399, 119] width 5 height 5
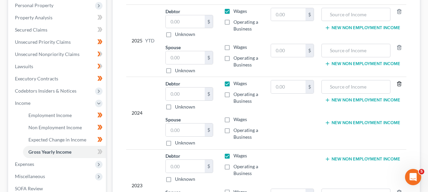
click at [400, 84] on icon "button" at bounding box center [399, 83] width 5 height 5
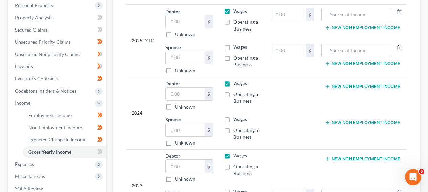
click at [401, 47] on icon "button" at bounding box center [399, 47] width 3 height 4
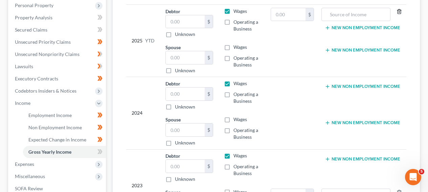
click at [400, 13] on icon "button" at bounding box center [399, 11] width 5 height 5
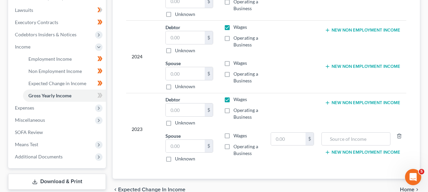
scroll to position [189, 0]
click at [399, 136] on line "button" at bounding box center [399, 135] width 0 height 1
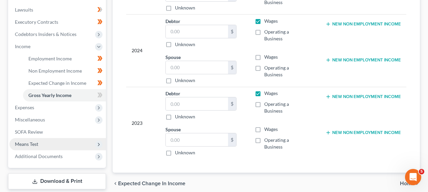
click at [69, 142] on span "Means Test" at bounding box center [57, 144] width 96 height 12
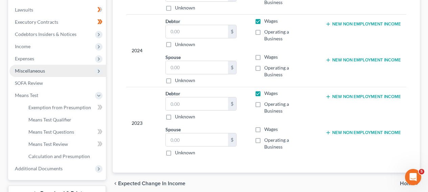
click at [86, 71] on span "Miscellaneous" at bounding box center [57, 71] width 96 height 12
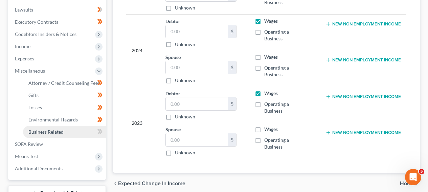
click at [80, 134] on link "Business Related" at bounding box center [64, 132] width 83 height 12
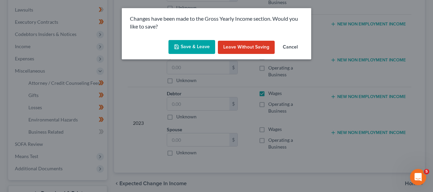
click at [184, 45] on button "Save & Leave" at bounding box center [192, 47] width 47 height 14
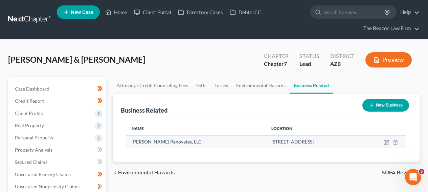
click at [157, 143] on span "Myrna Renovates, LLC" at bounding box center [167, 141] width 70 height 6
copy tr "Myrna Renovates, LLC"
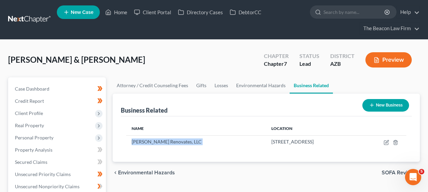
scroll to position [185, 0]
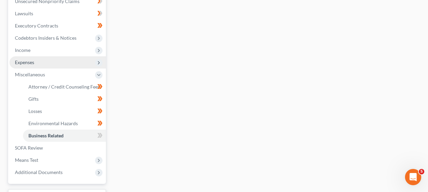
click at [91, 67] on span "Expenses" at bounding box center [57, 62] width 96 height 12
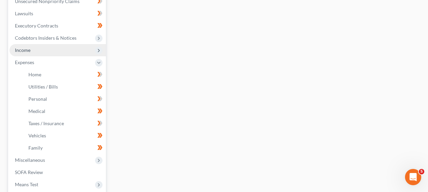
click at [91, 52] on span "Income" at bounding box center [57, 50] width 96 height 12
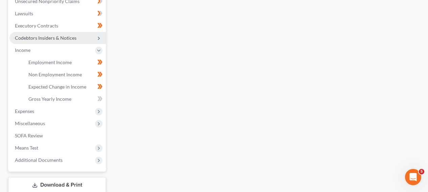
click at [86, 38] on span "Codebtors Insiders & Notices" at bounding box center [57, 38] width 96 height 12
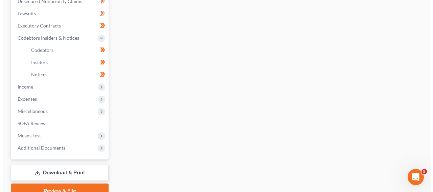
scroll to position [0, 0]
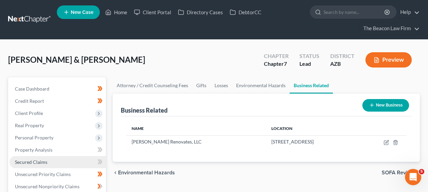
click at [84, 158] on link "Secured Claims" at bounding box center [57, 162] width 96 height 12
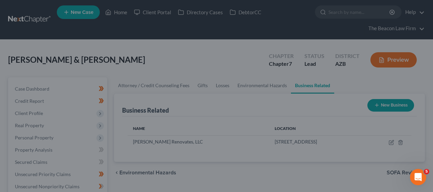
click at [90, 161] on div at bounding box center [216, 96] width 433 height 192
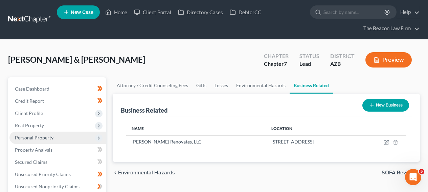
click at [82, 141] on span "Personal Property" at bounding box center [57, 137] width 96 height 12
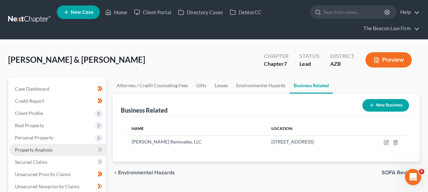
click at [78, 155] on ul "Case Dashboard Payments Invoices Payments Payments Credit Report Client Profile" at bounding box center [57, 192] width 96 height 219
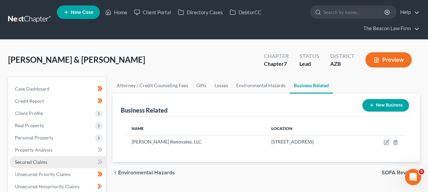
click at [78, 156] on link "Secured Claims" at bounding box center [57, 162] width 96 height 12
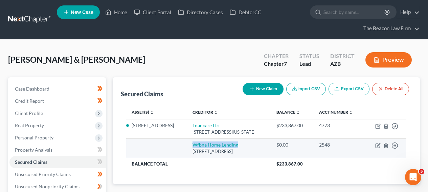
drag, startPoint x: 178, startPoint y: 147, endPoint x: 247, endPoint y: 145, distance: 68.4
click at [247, 145] on tr "Wfbna Home Lending [STREET_ADDRESS] $0.00 2548 Move to E Move to F Move to G Mo…" at bounding box center [266, 147] width 280 height 19
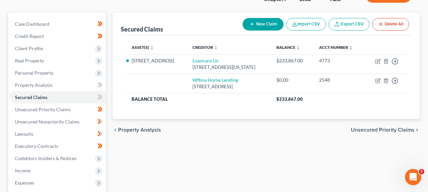
click at [428, 5] on div "[PERSON_NAME] & [PERSON_NAME] Upgraded Chapter Chapter 7 Status Lead District […" at bounding box center [214, 135] width 428 height 320
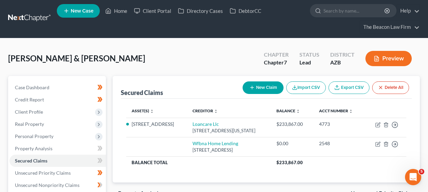
scroll to position [9, 0]
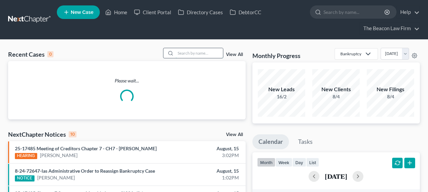
click at [205, 50] on input "search" at bounding box center [199, 53] width 47 height 10
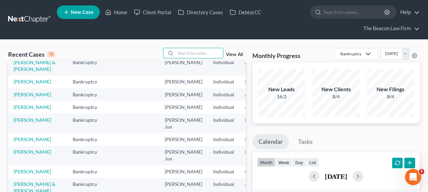
scroll to position [52, 0]
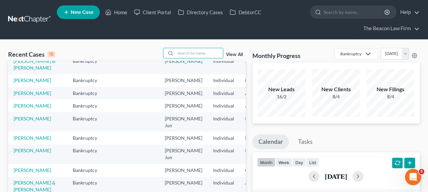
click at [31, 112] on td "[PERSON_NAME]" at bounding box center [37, 105] width 59 height 13
click at [23, 108] on link "[PERSON_NAME]" at bounding box center [33, 106] width 38 height 6
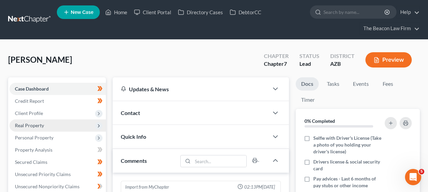
scroll to position [143, 0]
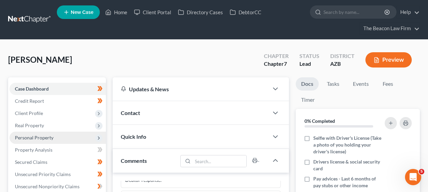
click at [62, 136] on span "Personal Property" at bounding box center [57, 137] width 96 height 12
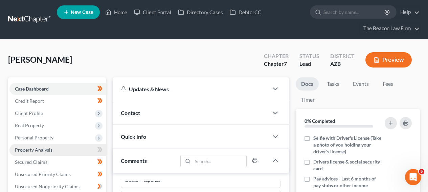
click at [60, 146] on link "Property Analysis" at bounding box center [57, 150] width 96 height 12
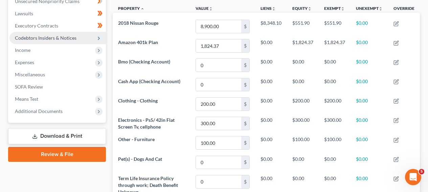
click at [47, 40] on span "Codebtors Insiders & Notices" at bounding box center [46, 38] width 62 height 6
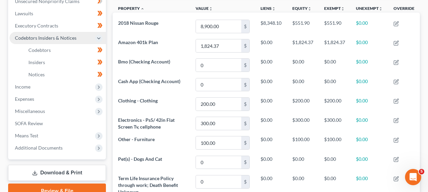
click at [47, 40] on span "Codebtors Insiders & Notices" at bounding box center [46, 38] width 62 height 6
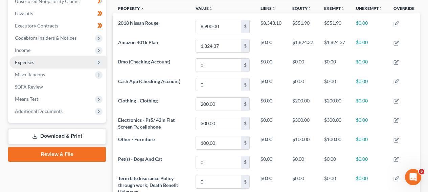
click at [42, 61] on span "Expenses" at bounding box center [57, 62] width 96 height 12
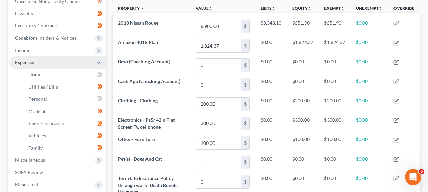
click at [42, 61] on span "Expenses" at bounding box center [57, 62] width 96 height 12
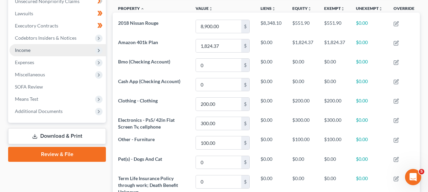
click at [56, 53] on span "Income" at bounding box center [57, 50] width 96 height 12
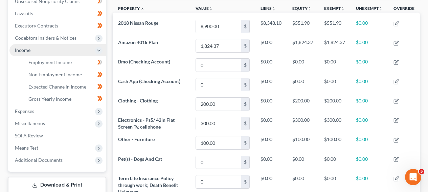
click at [57, 51] on span "Income" at bounding box center [57, 50] width 96 height 12
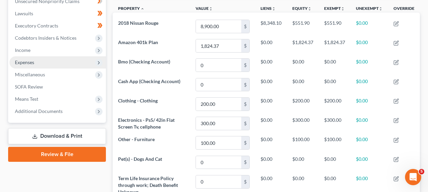
click at [54, 63] on span "Expenses" at bounding box center [57, 62] width 96 height 12
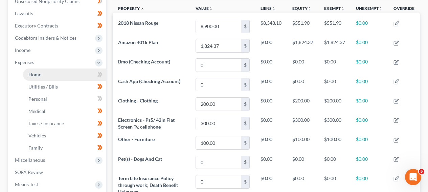
click at [52, 72] on link "Home" at bounding box center [64, 74] width 83 height 12
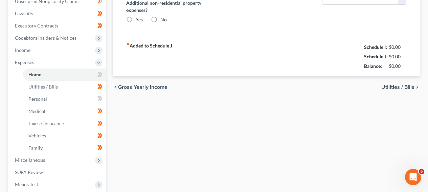
type input "1,368.42"
type input "0.00"
radio input "true"
type input "19.76"
type input "0.00"
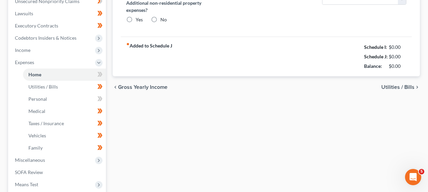
type input "0.00"
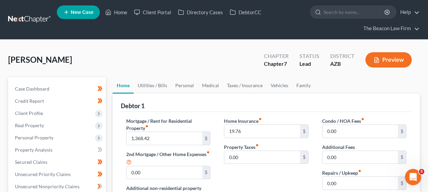
drag, startPoint x: 374, startPoint y: 93, endPoint x: 370, endPoint y: 95, distance: 4.2
click at [370, 95] on div "Debtor 1" at bounding box center [266, 102] width 291 height 18
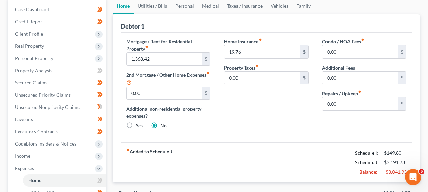
scroll to position [65, 0]
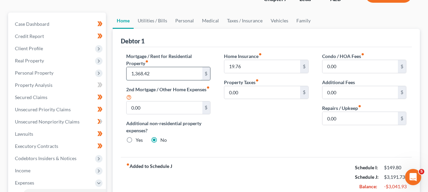
click at [172, 73] on input "1,368.42" at bounding box center [164, 73] width 75 height 13
type input "690"
click at [165, 21] on link "Utilities / Bills" at bounding box center [153, 21] width 38 height 16
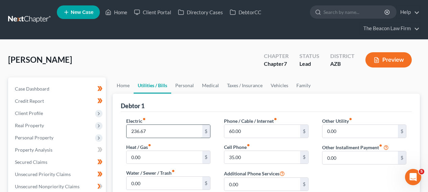
click at [159, 130] on input "236.67" at bounding box center [164, 131] width 75 height 13
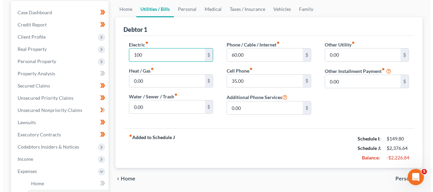
scroll to position [89, 0]
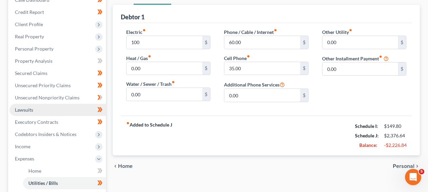
click at [60, 114] on link "Lawsuits" at bounding box center [57, 110] width 96 height 12
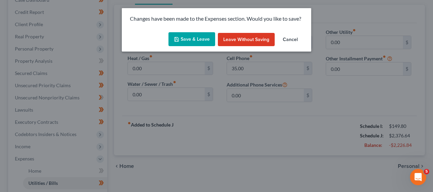
click at [211, 38] on button "Save & Leave" at bounding box center [192, 39] width 47 height 14
type input "100.00"
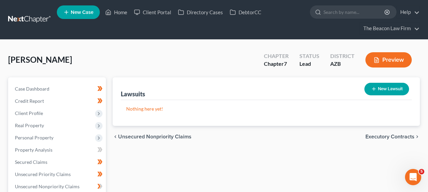
scroll to position [180, 0]
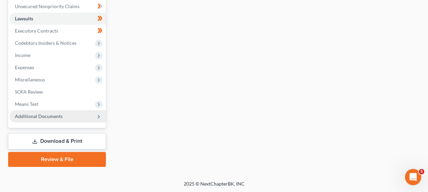
click at [40, 117] on span "Additional Documents" at bounding box center [39, 116] width 48 height 6
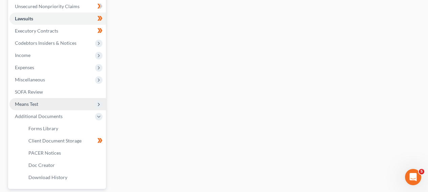
click at [45, 106] on span "Means Test" at bounding box center [57, 104] width 96 height 12
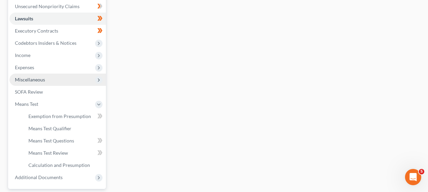
click at [61, 78] on span "Miscellaneous" at bounding box center [57, 79] width 96 height 12
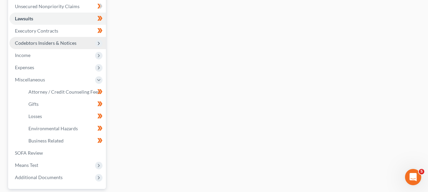
click at [69, 43] on span "Codebtors Insiders & Notices" at bounding box center [46, 43] width 62 height 6
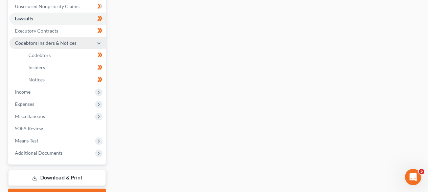
click at [69, 42] on span "Codebtors Insiders & Notices" at bounding box center [46, 43] width 62 height 6
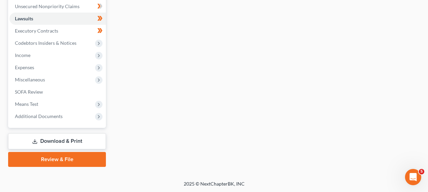
scroll to position [0, 0]
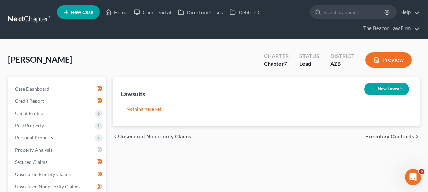
click at [21, 14] on link at bounding box center [29, 20] width 43 height 12
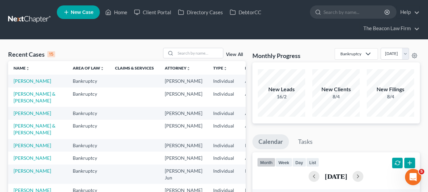
scroll to position [0, 0]
click at [206, 51] on input "search" at bounding box center [199, 53] width 47 height 10
click at [161, 13] on link "Client Portal" at bounding box center [153, 12] width 44 height 12
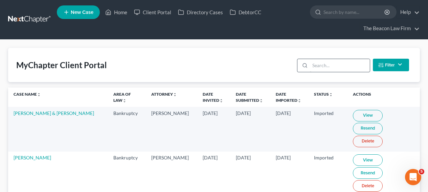
click at [318, 72] on div "Filter Status Filter... Invited In Progress Ready To Review Reviewed Imported S…" at bounding box center [353, 65] width 117 height 18
click at [321, 68] on input "search" at bounding box center [340, 65] width 60 height 13
click at [322, 66] on input "search" at bounding box center [340, 65] width 60 height 13
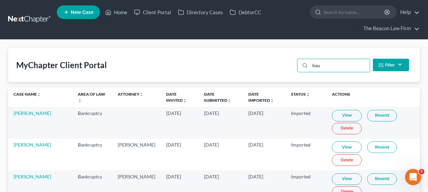
scroll to position [185, 0]
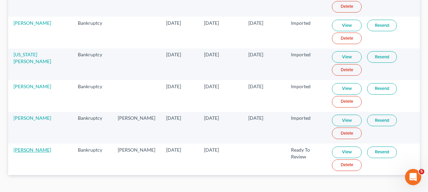
type input "bau"
click at [40, 151] on link "Brian Baumener" at bounding box center [33, 150] width 38 height 6
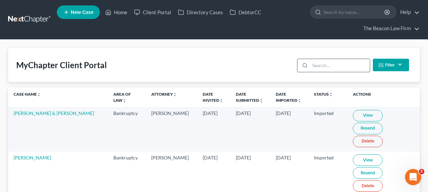
click at [327, 67] on input "search" at bounding box center [340, 65] width 60 height 13
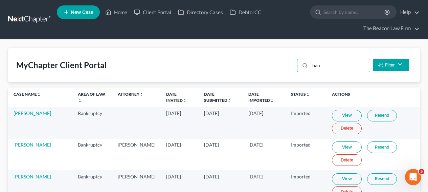
scroll to position [185, 0]
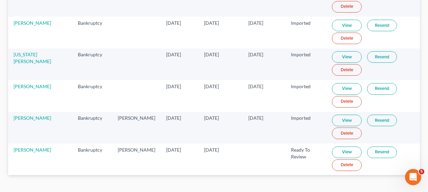
type input "bau"
click at [332, 151] on link "View" at bounding box center [347, 152] width 30 height 12
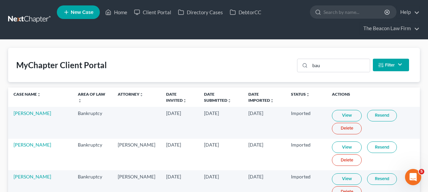
click at [29, 19] on link at bounding box center [29, 20] width 43 height 12
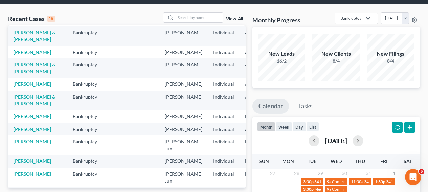
scroll to position [13, 0]
click at [35, 77] on td "[PERSON_NAME] & [PERSON_NAME]" at bounding box center [37, 67] width 59 height 19
click at [34, 77] on td "[PERSON_NAME] & [PERSON_NAME]" at bounding box center [37, 67] width 59 height 19
click at [24, 74] on link "[PERSON_NAME] & [PERSON_NAME]" at bounding box center [35, 67] width 42 height 13
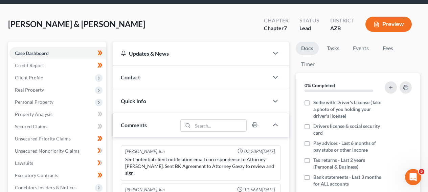
scroll to position [212, 0]
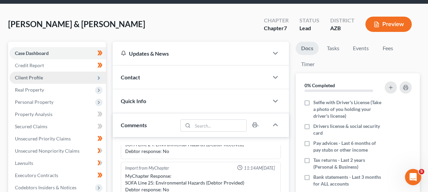
click at [53, 78] on span "Client Profile" at bounding box center [57, 77] width 96 height 12
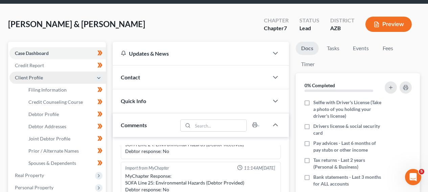
click at [53, 78] on span "Client Profile" at bounding box center [57, 77] width 96 height 12
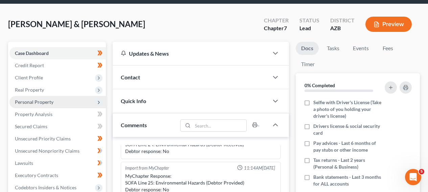
click at [53, 99] on span "Personal Property" at bounding box center [57, 102] width 96 height 12
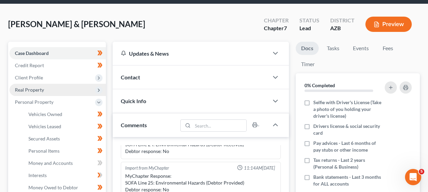
click at [64, 90] on span "Real Property" at bounding box center [57, 90] width 96 height 12
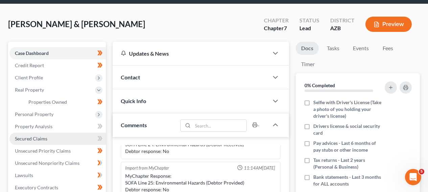
click at [67, 140] on link "Secured Claims" at bounding box center [57, 138] width 96 height 12
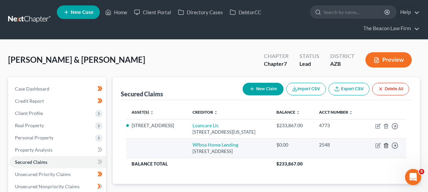
click at [384, 143] on icon "button" at bounding box center [386, 145] width 5 height 5
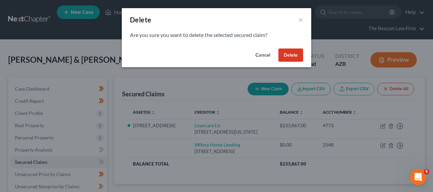
click at [288, 51] on button "Delete" at bounding box center [291, 55] width 25 height 14
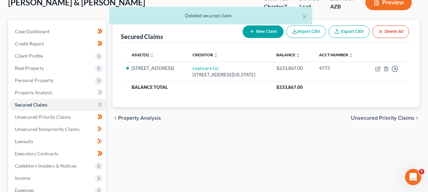
scroll to position [59, 0]
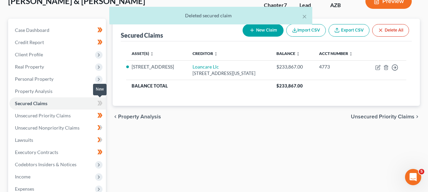
click at [98, 103] on icon at bounding box center [99, 103] width 5 height 8
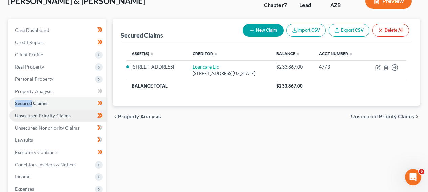
click at [78, 116] on link "Unsecured Priority Claims" at bounding box center [57, 115] width 96 height 12
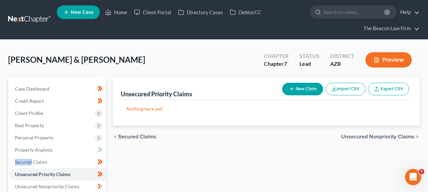
scroll to position [180, 0]
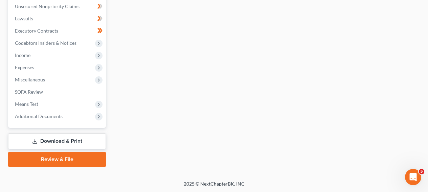
drag, startPoint x: 427, startPoint y: 88, endPoint x: 427, endPoint y: 63, distance: 24.4
click at [427, 63] on div "[PERSON_NAME] & [PERSON_NAME] Upgraded Chapter Chapter 7 Status Lead District […" at bounding box center [214, 20] width 428 height 320
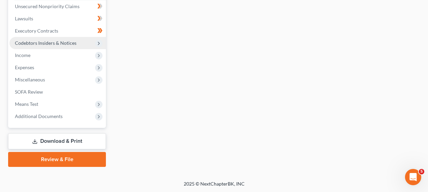
click at [58, 42] on span "Codebtors Insiders & Notices" at bounding box center [46, 43] width 62 height 6
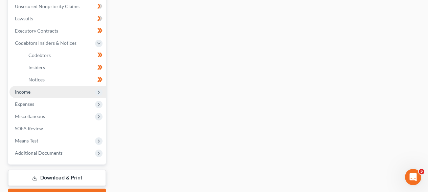
click at [57, 92] on span "Income" at bounding box center [57, 92] width 96 height 12
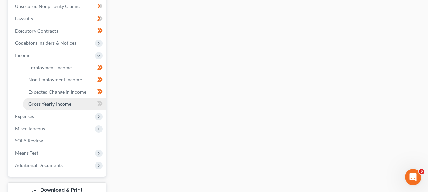
click at [57, 100] on link "Gross Yearly Income" at bounding box center [64, 104] width 83 height 12
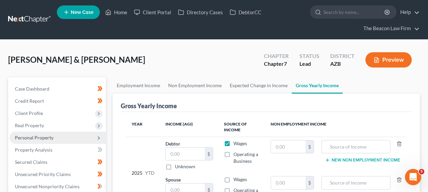
click at [66, 139] on span "Personal Property" at bounding box center [57, 137] width 96 height 12
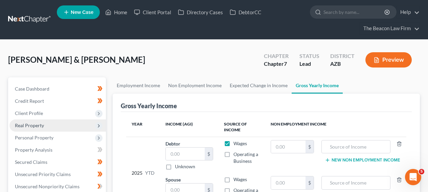
click at [69, 129] on span "Real Property" at bounding box center [57, 125] width 96 height 12
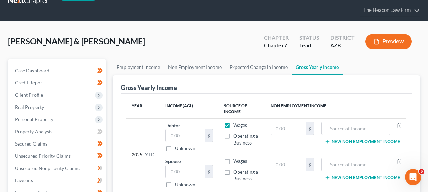
scroll to position [47, 0]
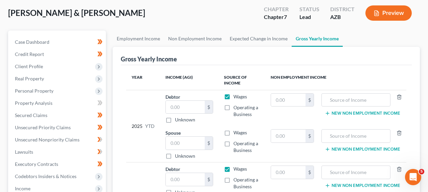
click at [428, 26] on html "Home New Case Client Portal Directory Cases DebtorCC The Beacon Law Firm prenn@…" at bounding box center [214, 160] width 428 height 414
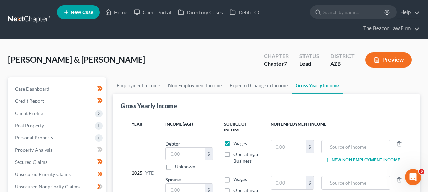
scroll to position [185, 0]
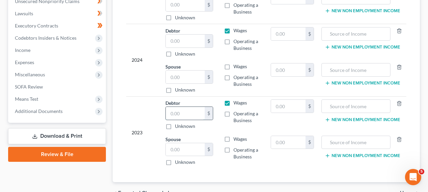
click at [184, 110] on input "text" at bounding box center [185, 113] width 39 height 13
paste input "60,730"
type input "60,730"
click at [190, 77] on input "text" at bounding box center [185, 76] width 39 height 13
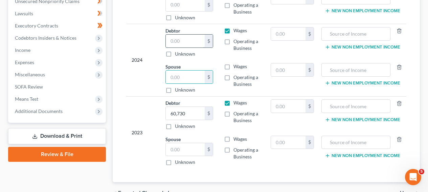
click at [194, 43] on input "text" at bounding box center [185, 41] width 39 height 13
paste input "65,439"
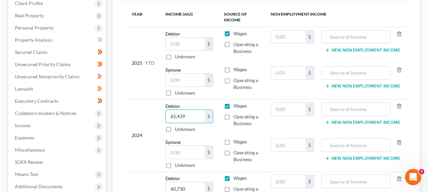
scroll to position [95, 0]
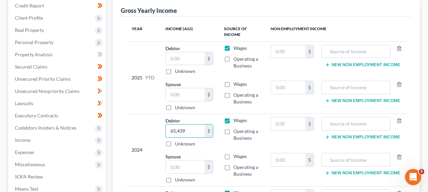
type input "65,439"
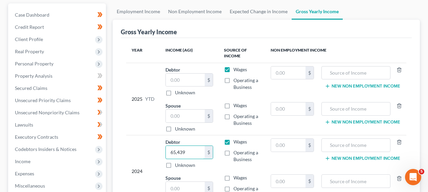
scroll to position [73, 0]
click at [428, 28] on html "Home New Case Client Portal Directory Cases DebtorCC The Beacon Law Firm prenn@…" at bounding box center [214, 134] width 428 height 414
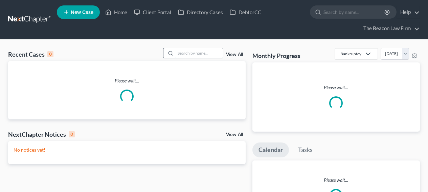
click at [180, 55] on input "search" at bounding box center [199, 53] width 47 height 10
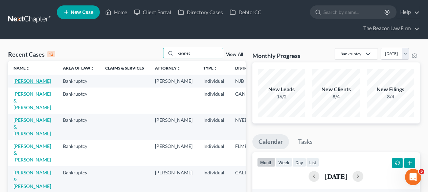
type input "kennet"
click at [27, 84] on link "[PERSON_NAME]" at bounding box center [33, 81] width 38 height 6
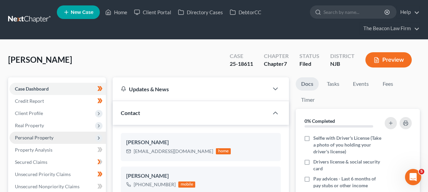
click at [81, 134] on span "Personal Property" at bounding box center [57, 137] width 96 height 12
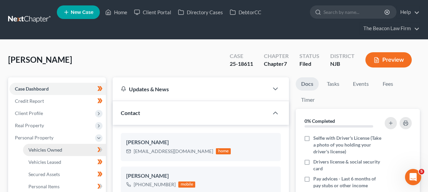
scroll to position [212, 0]
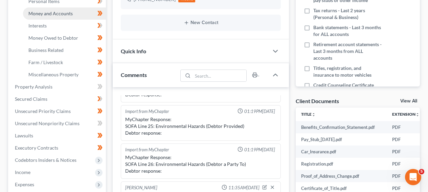
click at [76, 12] on link "Money and Accounts" at bounding box center [64, 13] width 83 height 12
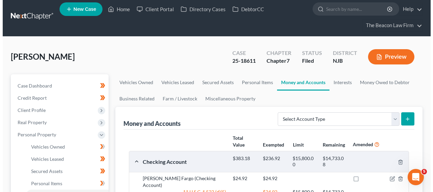
scroll to position [108, 0]
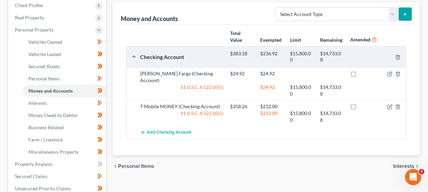
click at [197, 103] on div "T-Mobile MONEY (Checking Account)" at bounding box center [182, 106] width 90 height 7
copy div "T-Mobile MONEY (Checking Account)"
click at [389, 104] on icon "button" at bounding box center [389, 106] width 5 height 5
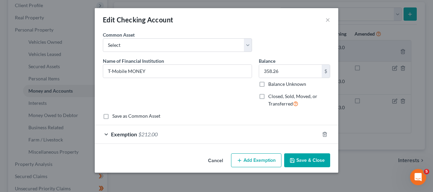
click at [274, 136] on div "Exemption $212.00" at bounding box center [207, 134] width 225 height 18
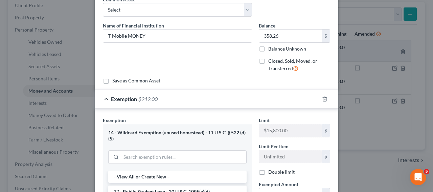
scroll to position [54, 0]
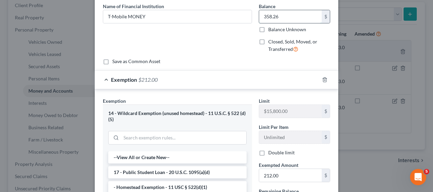
click at [290, 20] on input "358.26" at bounding box center [290, 16] width 63 height 13
click at [275, 173] on input "212.00" at bounding box center [290, 175] width 63 height 13
click at [291, 177] on input "212.00" at bounding box center [290, 175] width 63 height 13
paste input "358.26"
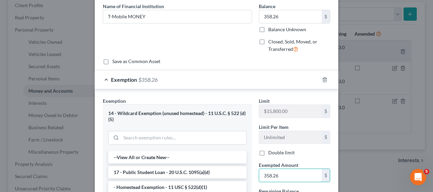
type input "358.26"
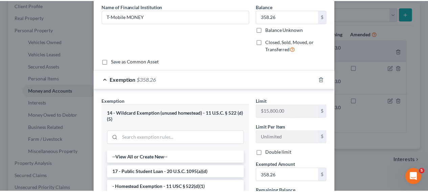
scroll to position [170, 0]
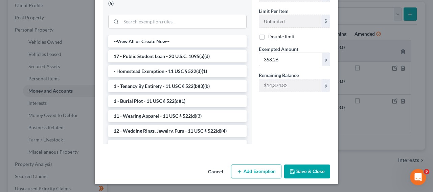
click at [311, 170] on button "Save & Close" at bounding box center [307, 171] width 46 height 14
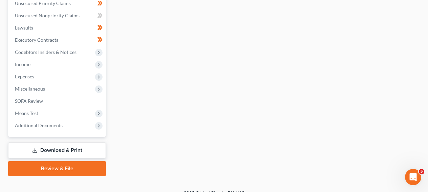
scroll to position [108, 0]
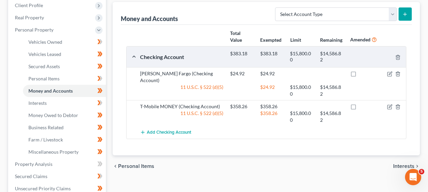
click at [171, 103] on div "T-Mobile MONEY (Checking Account)" at bounding box center [182, 106] width 90 height 7
copy div "T-Mobile MONEY (Checking Account)"
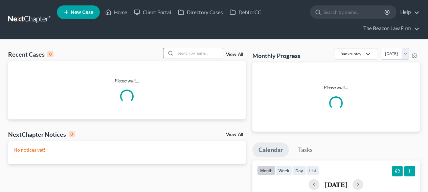
click at [204, 52] on input "search" at bounding box center [199, 53] width 47 height 10
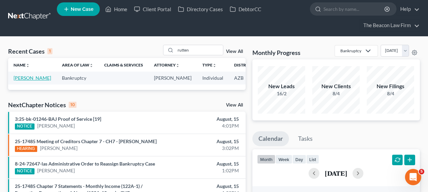
scroll to position [4, 0]
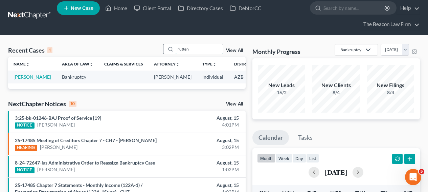
click at [209, 48] on input "rutten" at bounding box center [199, 49] width 47 height 10
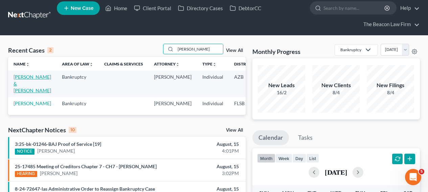
type input "[PERSON_NAME]"
click at [25, 82] on link "[PERSON_NAME] & [PERSON_NAME]" at bounding box center [33, 83] width 38 height 19
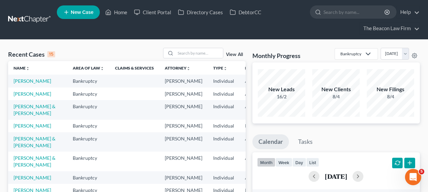
click at [28, 132] on td "[PERSON_NAME]" at bounding box center [37, 125] width 59 height 13
click at [28, 128] on link "[PERSON_NAME]" at bounding box center [33, 126] width 38 height 6
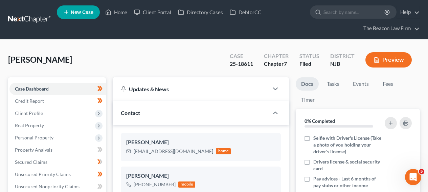
click at [244, 64] on div "25-18611" at bounding box center [241, 64] width 23 height 8
click at [251, 63] on div "25-18611" at bounding box center [241, 64] width 23 height 8
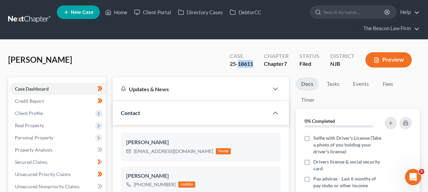
click at [251, 63] on div "25-18611" at bounding box center [241, 64] width 23 height 8
copy div "25-18611"
click at [41, 23] on link at bounding box center [29, 20] width 43 height 12
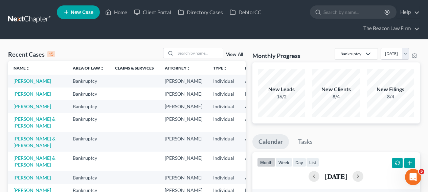
click at [29, 82] on td "[PERSON_NAME]" at bounding box center [37, 80] width 59 height 13
click at [24, 84] on link "[PERSON_NAME]" at bounding box center [33, 81] width 38 height 6
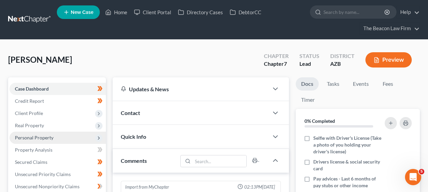
click at [48, 137] on span "Personal Property" at bounding box center [34, 137] width 39 height 6
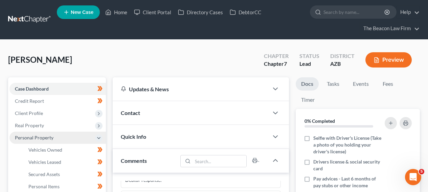
click at [48, 137] on span "Personal Property" at bounding box center [34, 137] width 39 height 6
click at [49, 141] on span "Personal Property" at bounding box center [57, 137] width 96 height 12
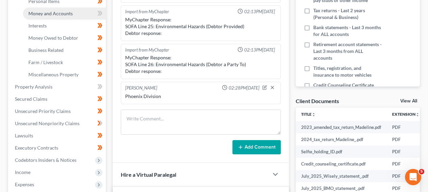
click at [63, 14] on span "Money and Accounts" at bounding box center [50, 13] width 44 height 6
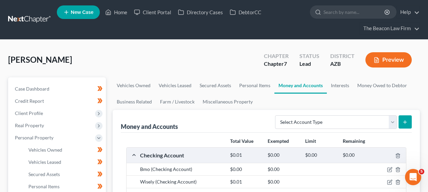
click at [33, 20] on link at bounding box center [29, 20] width 43 height 12
